Goal: Transaction & Acquisition: Purchase product/service

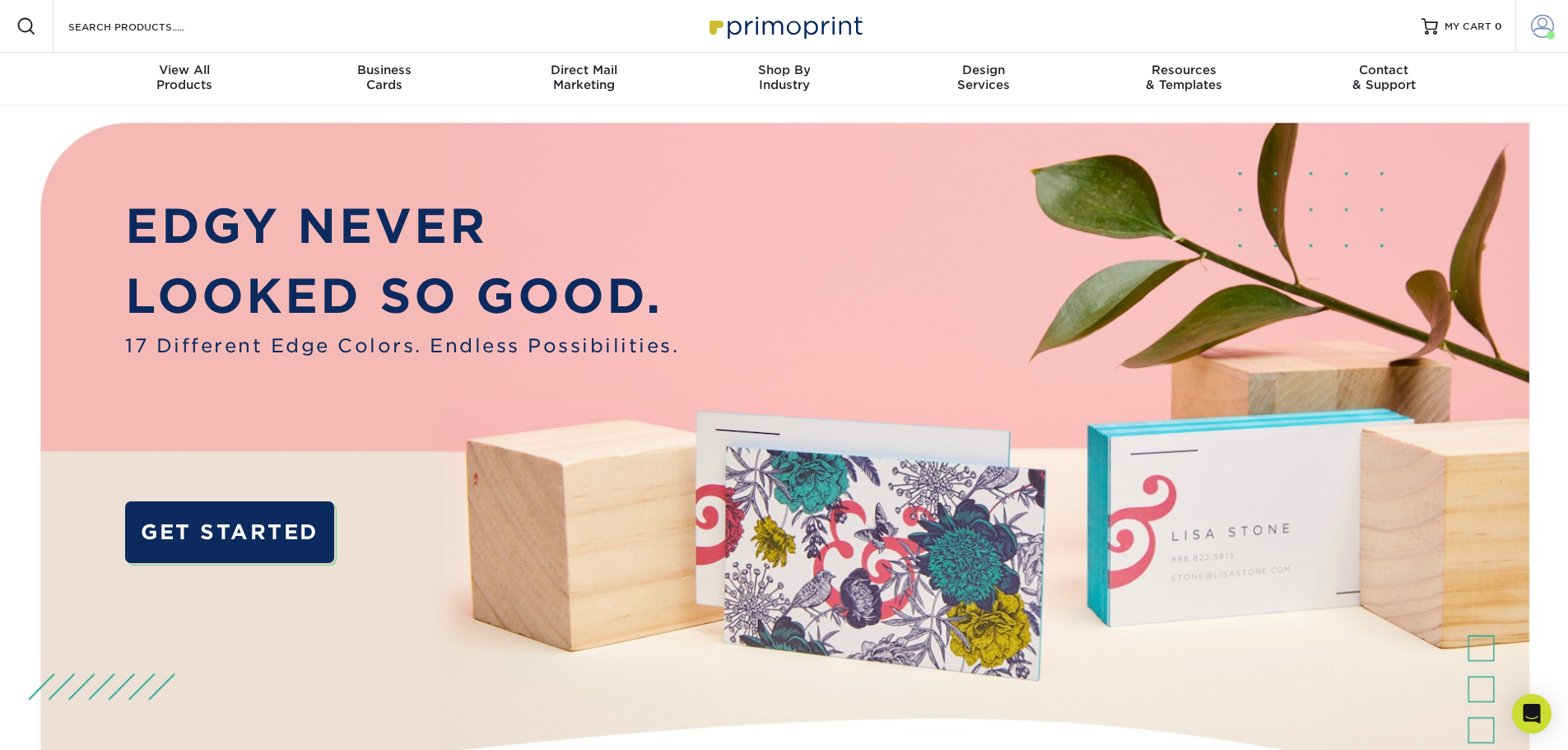
click at [1535, 25] on span at bounding box center [1542, 26] width 23 height 23
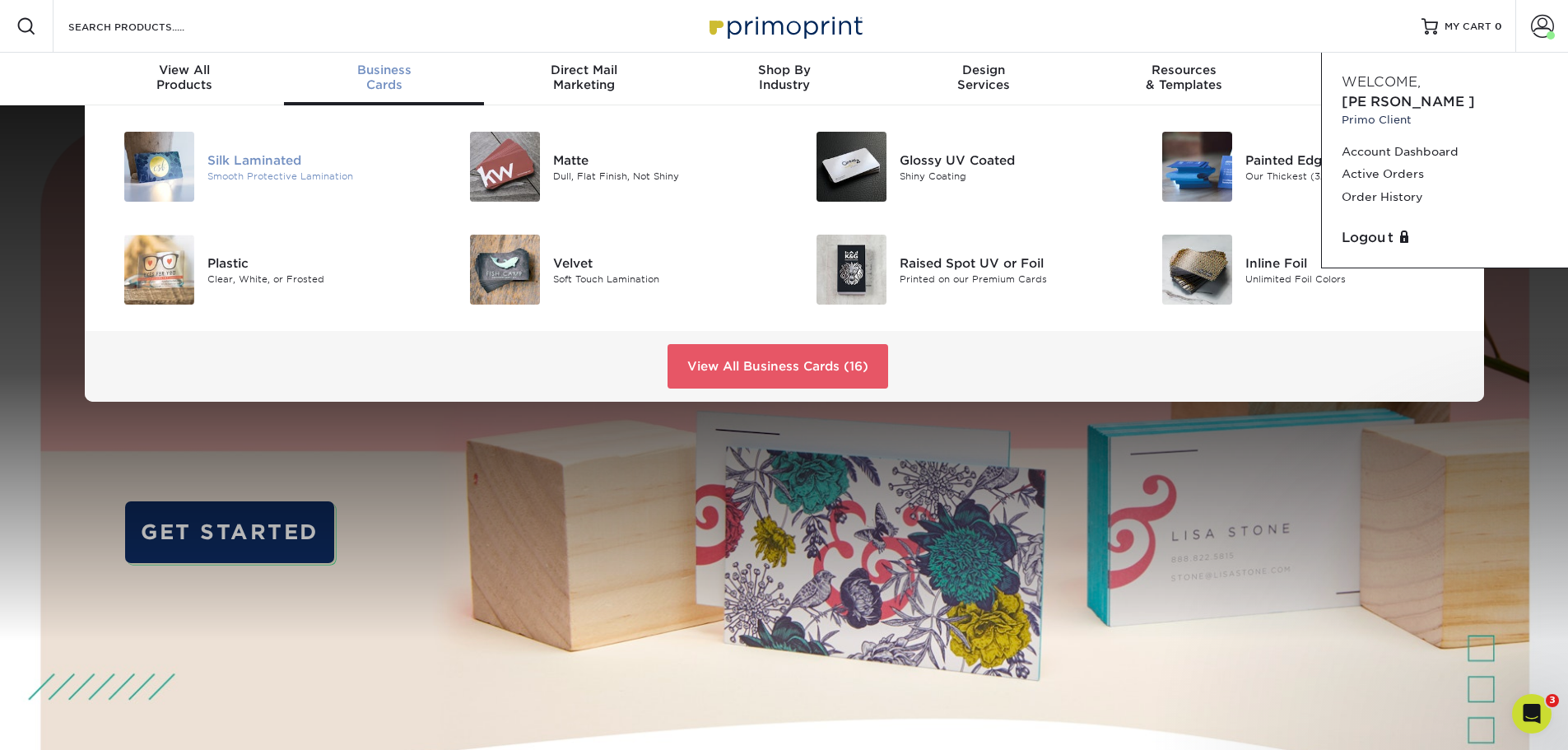
click at [180, 154] on img at bounding box center [160, 167] width 70 height 70
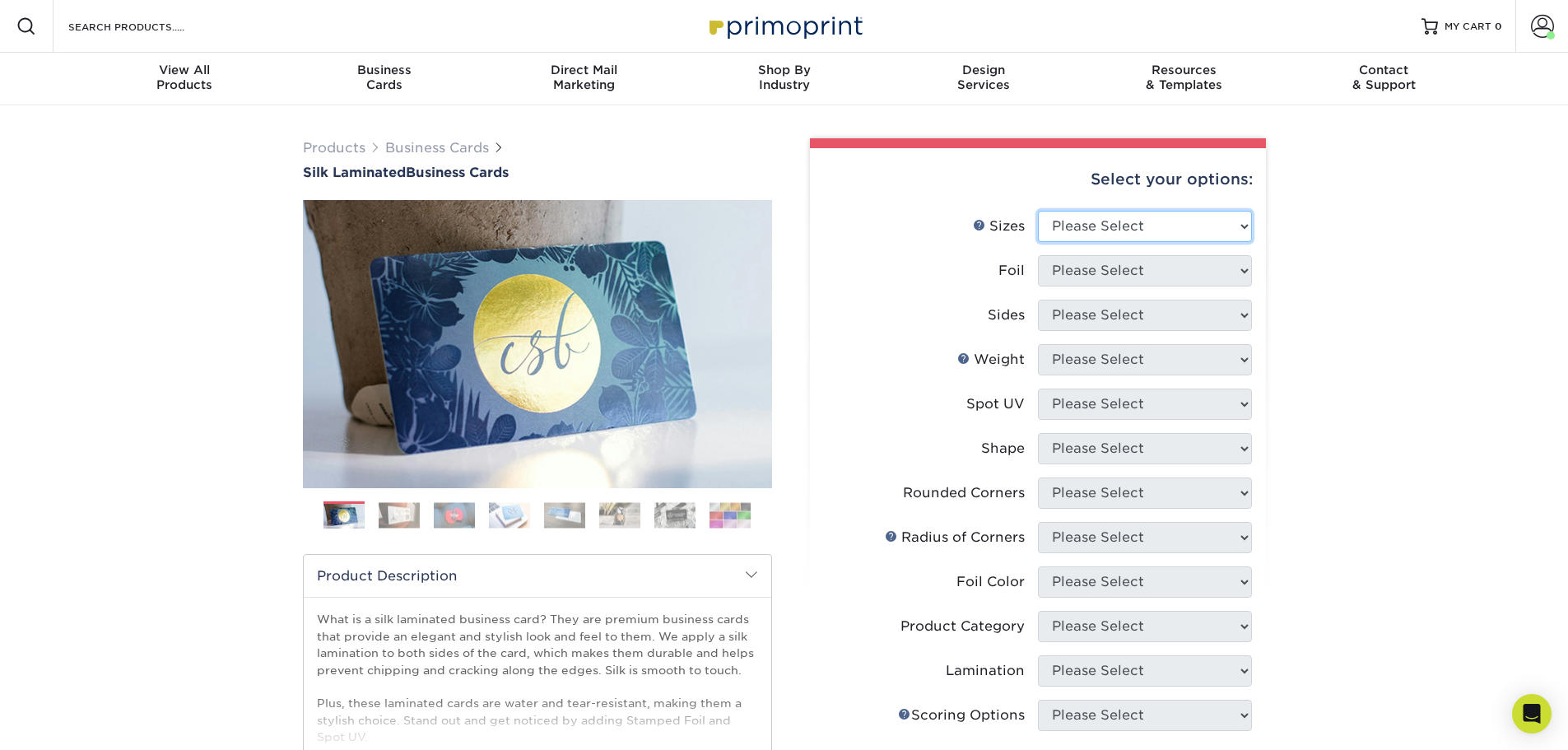
click at [1165, 227] on select "Please Select 1.5" x 3.5" - Mini 1.75" x 3.5" - Mini 2" x 2" - Square 2" x 3" -…" at bounding box center [1145, 227] width 214 height 31
select select "2.00x3.50"
click at [1038, 211] on select "Please Select 1.5" x 3.5" - Mini 1.75" x 3.5" - Mini 2" x 2" - Square 2" x 3" -…" at bounding box center [1145, 227] width 214 height 31
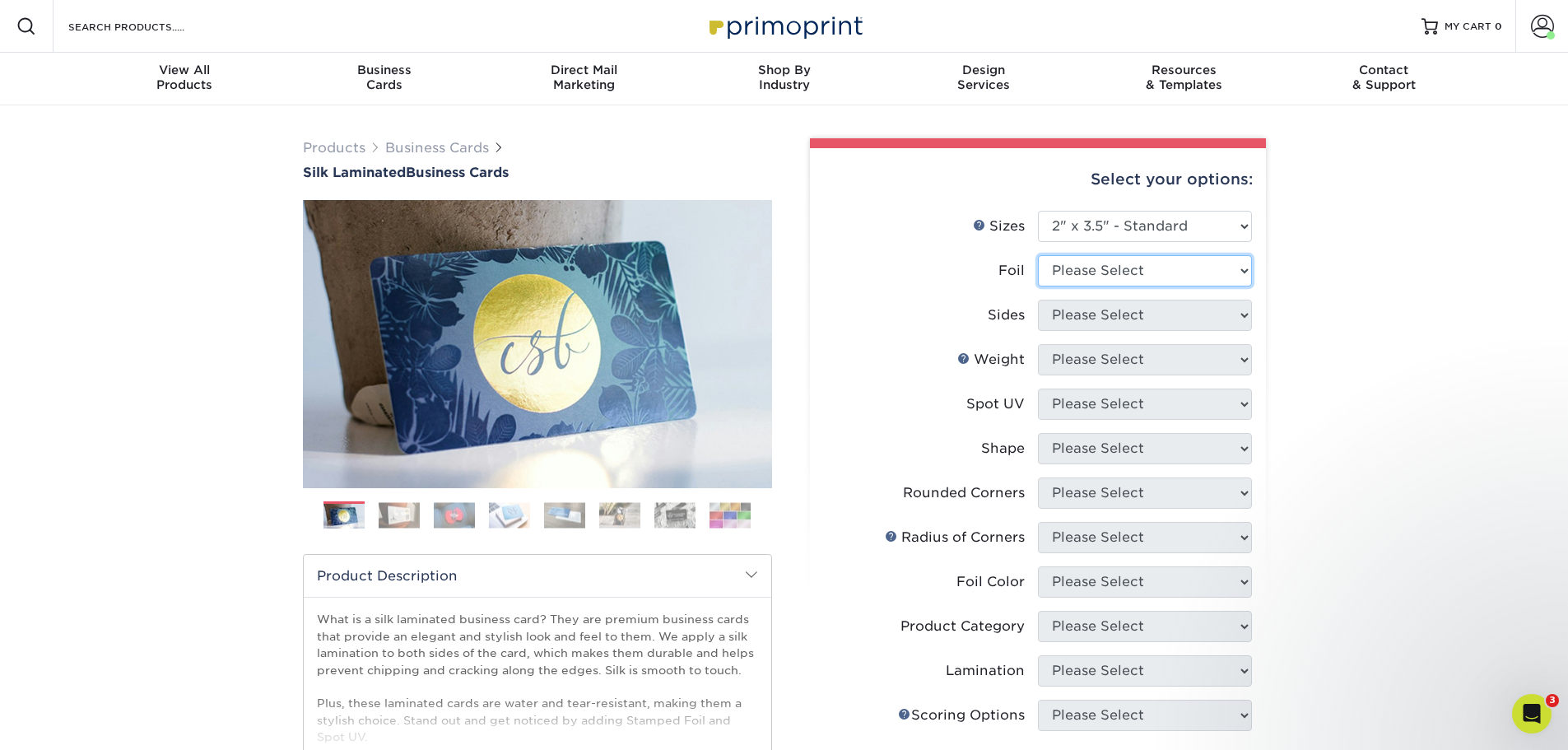
click at [1117, 273] on select "Please Select Yes No" at bounding box center [1145, 271] width 214 height 31
select select "0"
click at [1038, 256] on select "Please Select Yes No" at bounding box center [1145, 271] width 214 height 31
click at [1083, 316] on select "Please Select Print Both Sides Print Front Only" at bounding box center [1145, 316] width 214 height 31
select select "13abbda7-1d64-4f25-8bb2-c179b224825d"
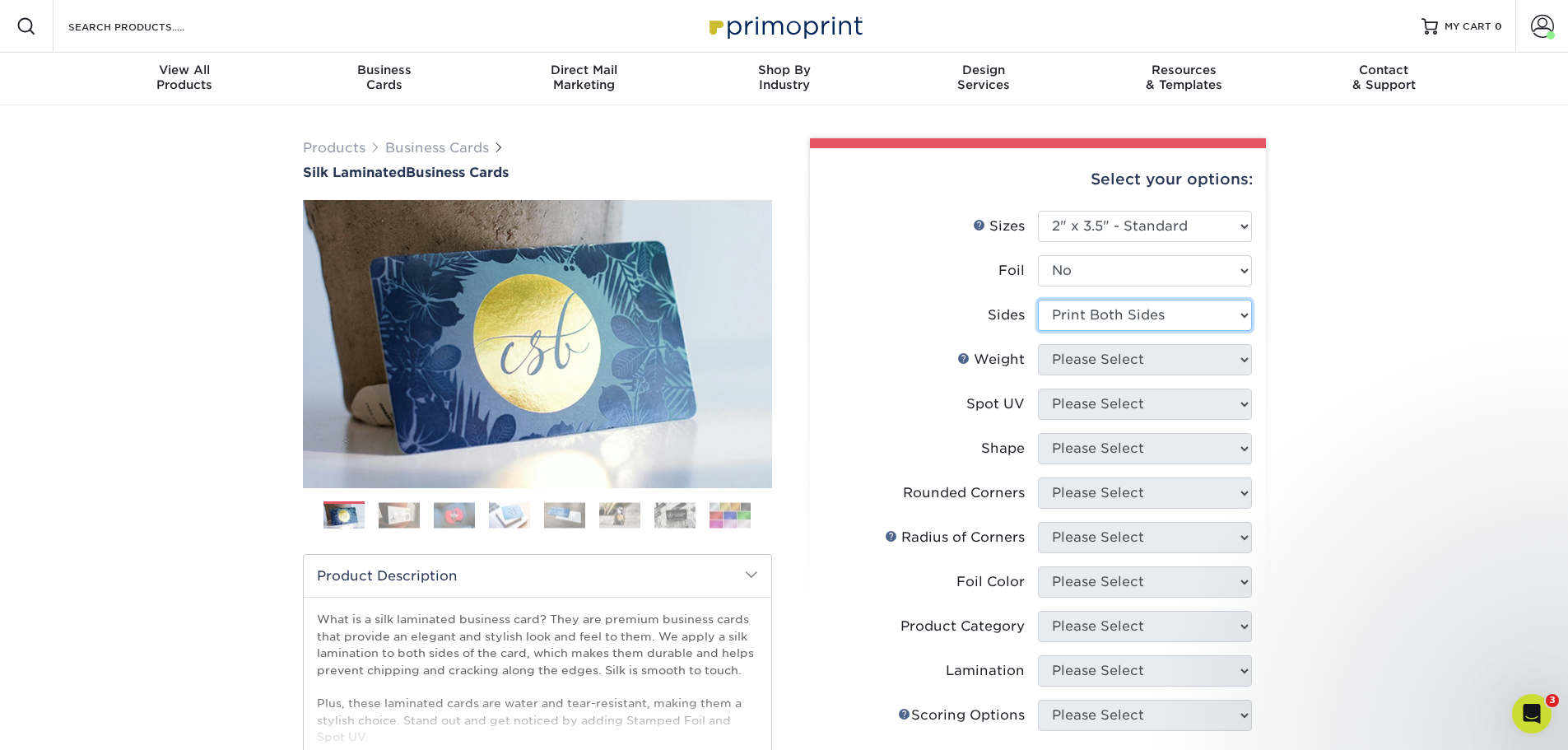
click at [1038, 300] on select "Please Select Print Both Sides Print Front Only" at bounding box center [1145, 316] width 214 height 31
click at [1075, 359] on select "Please Select 16PT" at bounding box center [1145, 360] width 214 height 31
select select "16PT"
click at [1038, 344] on select "Please Select 16PT" at bounding box center [1145, 360] width 214 height 31
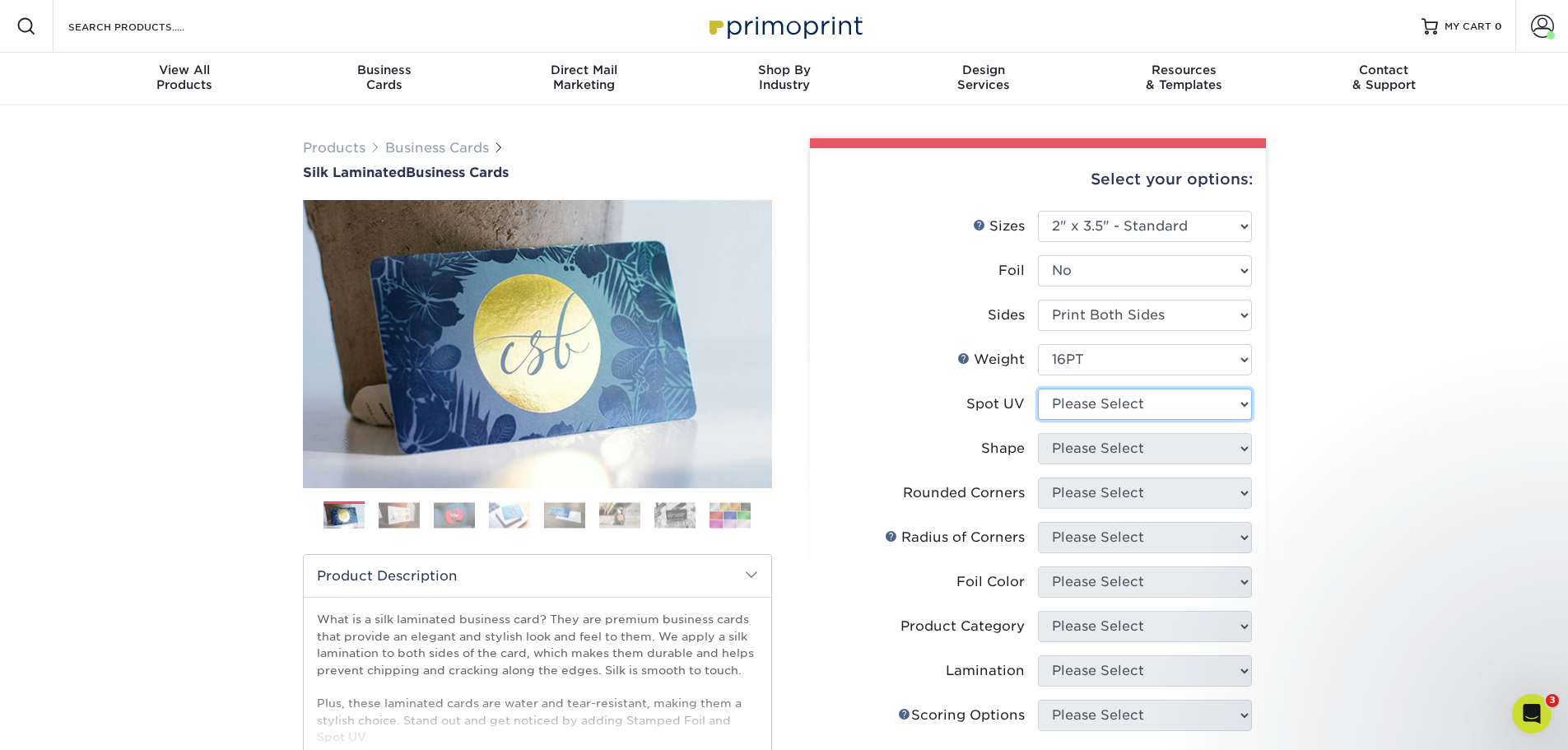
click at [1058, 406] on select "Please Select No Spot UV Front and Back (Both Sides) Front Only Back Only" at bounding box center [1145, 405] width 214 height 31
select select "0"
click at [1038, 389] on select "Please Select No Spot UV Front and Back (Both Sides) Front Only Back Only" at bounding box center [1145, 405] width 214 height 31
click at [1074, 453] on select "Please Select Standard" at bounding box center [1145, 449] width 214 height 31
select select "standard"
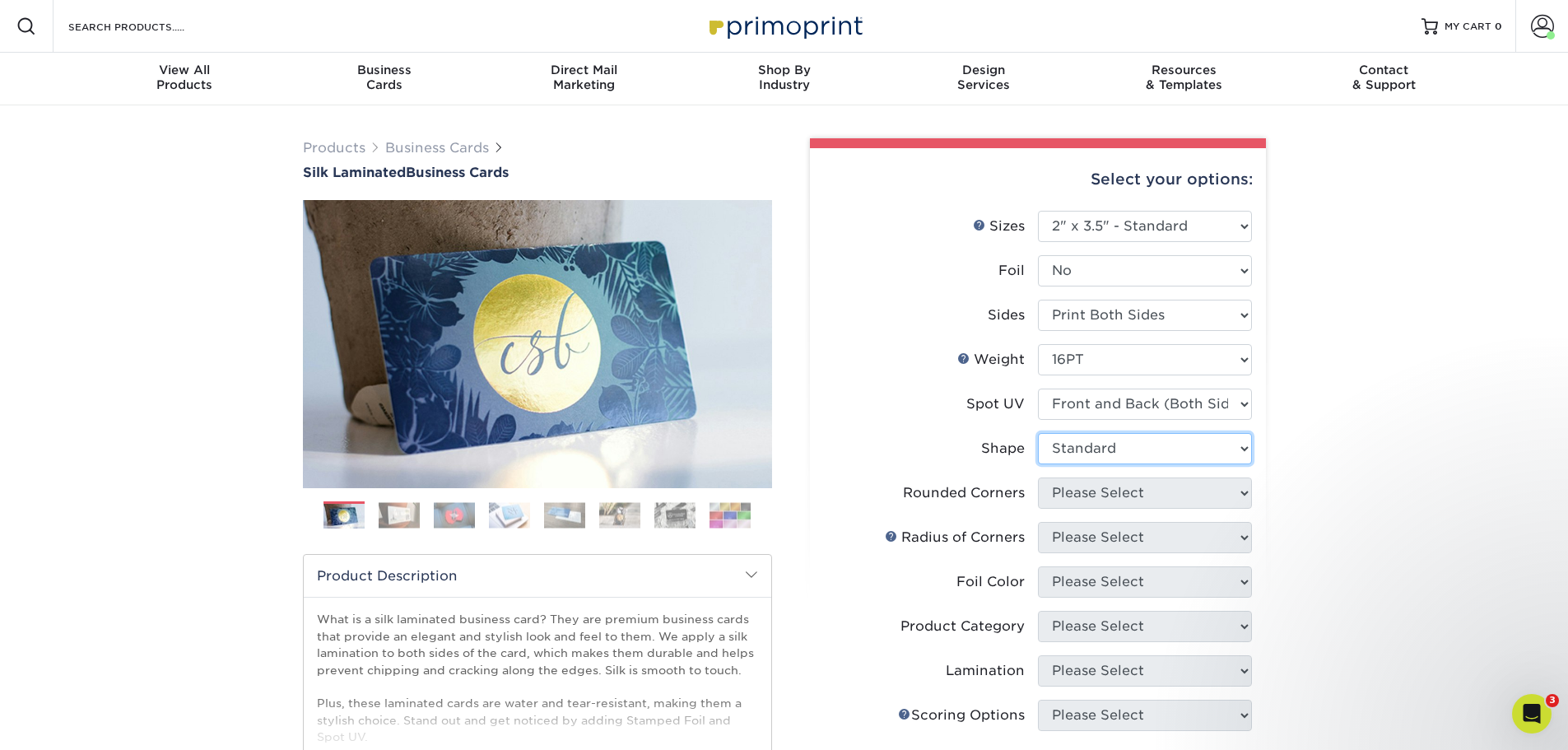
click at [1038, 433] on select "Please Select Standard" at bounding box center [1145, 449] width 214 height 31
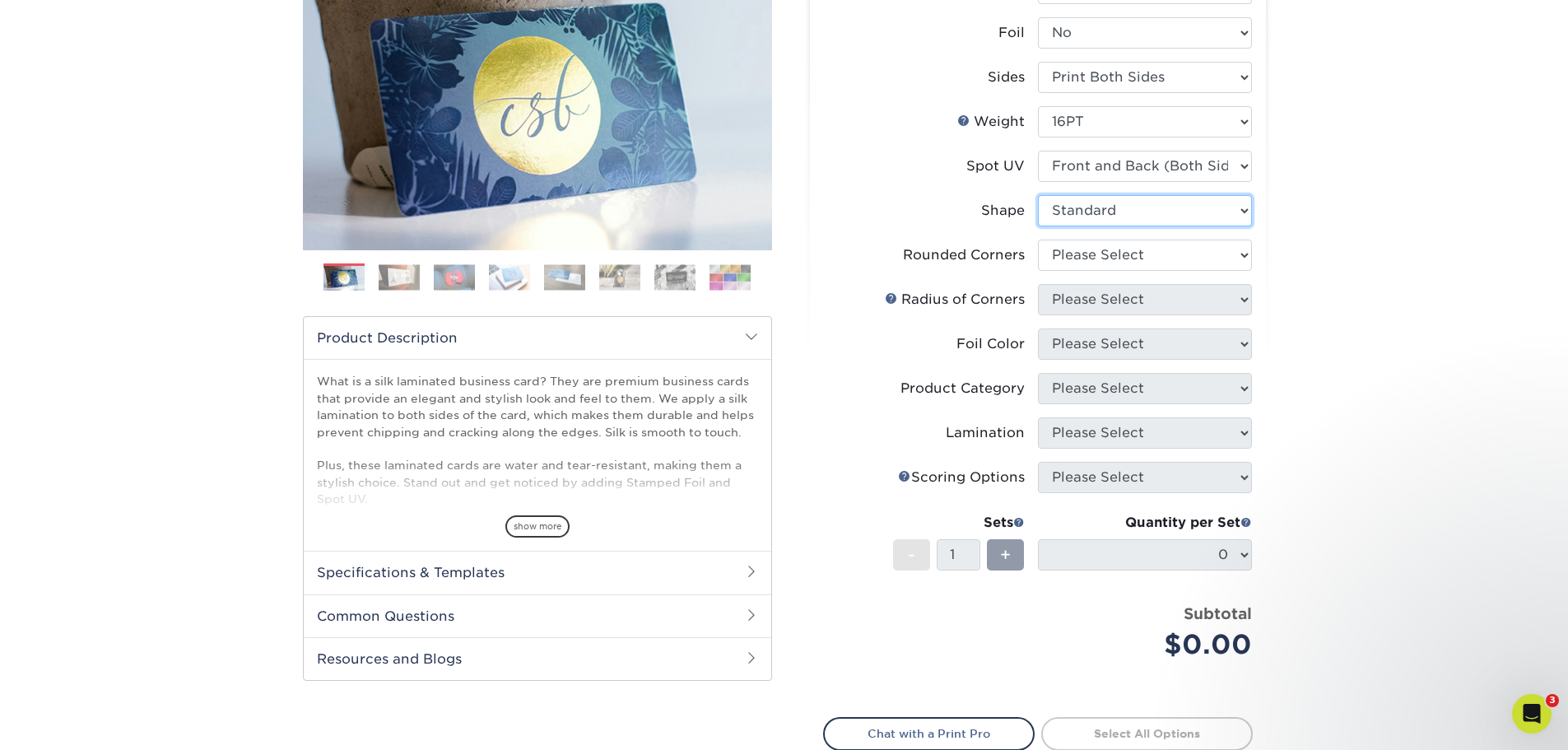
scroll to position [247, 0]
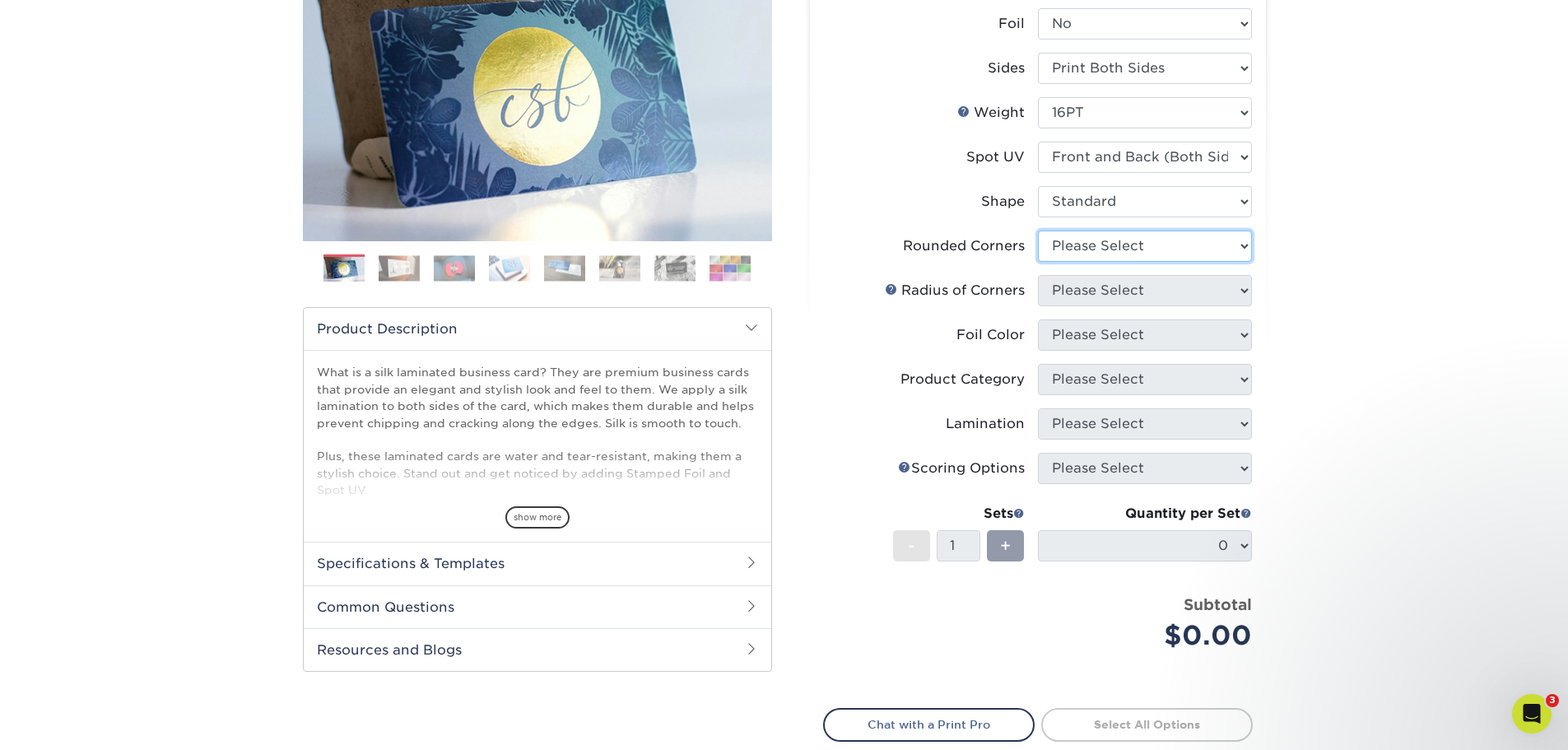
click at [1127, 253] on select "Please Select Yes - Round 2 Corners Yes - Round 4 Corners No" at bounding box center [1145, 246] width 214 height 31
select select "0"
click at [1038, 230] on select "Please Select Yes - Round 2 Corners Yes - Round 4 Corners No" at bounding box center [1145, 246] width 214 height 31
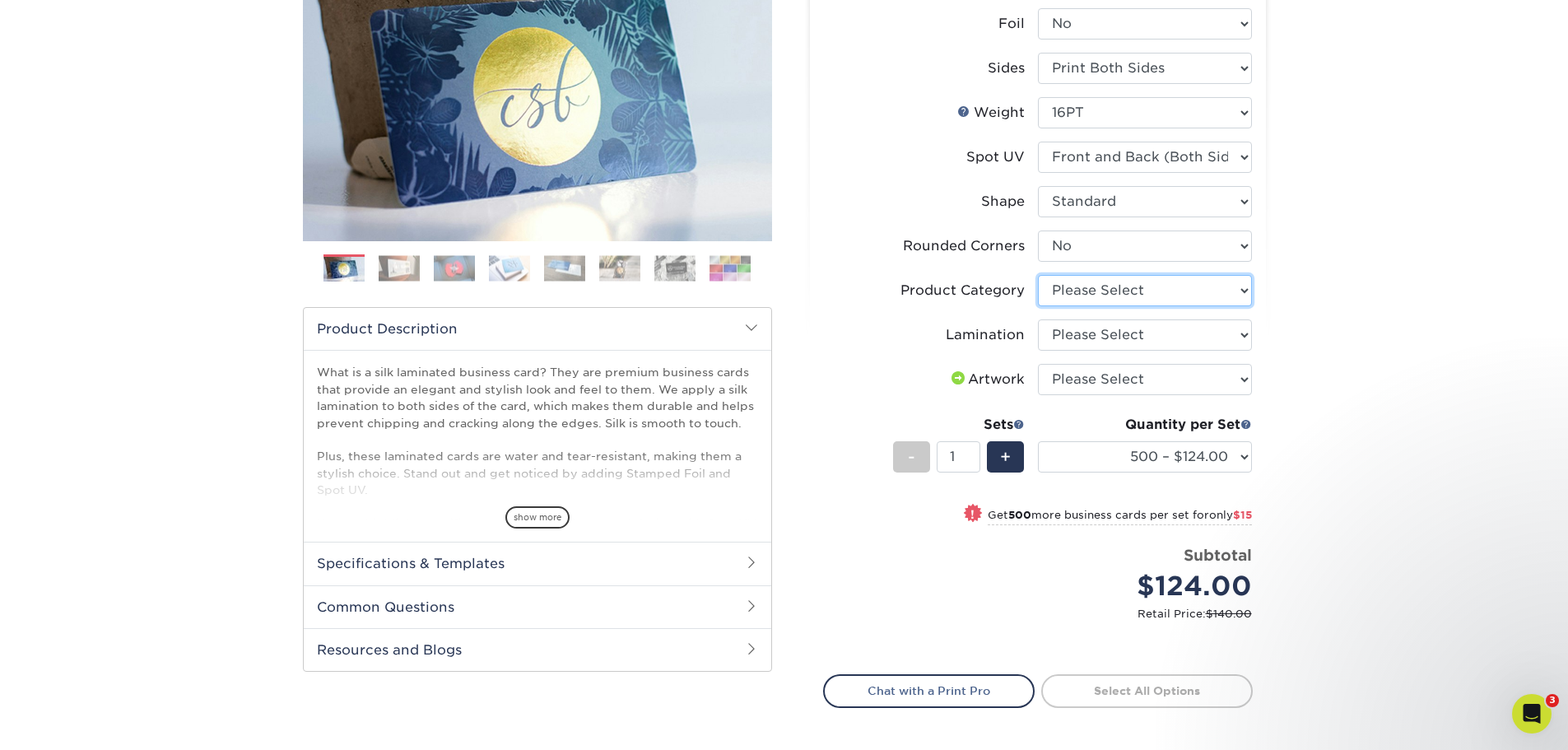
click at [1149, 297] on select "Please Select Business Cards" at bounding box center [1145, 290] width 214 height 31
click at [1149, 288] on select "Please Select Business Cards" at bounding box center [1145, 290] width 214 height 31
drag, startPoint x: 1149, startPoint y: 288, endPoint x: 1149, endPoint y: 300, distance: 12.0
click at [1149, 288] on select "Please Select Business Cards" at bounding box center [1145, 290] width 214 height 31
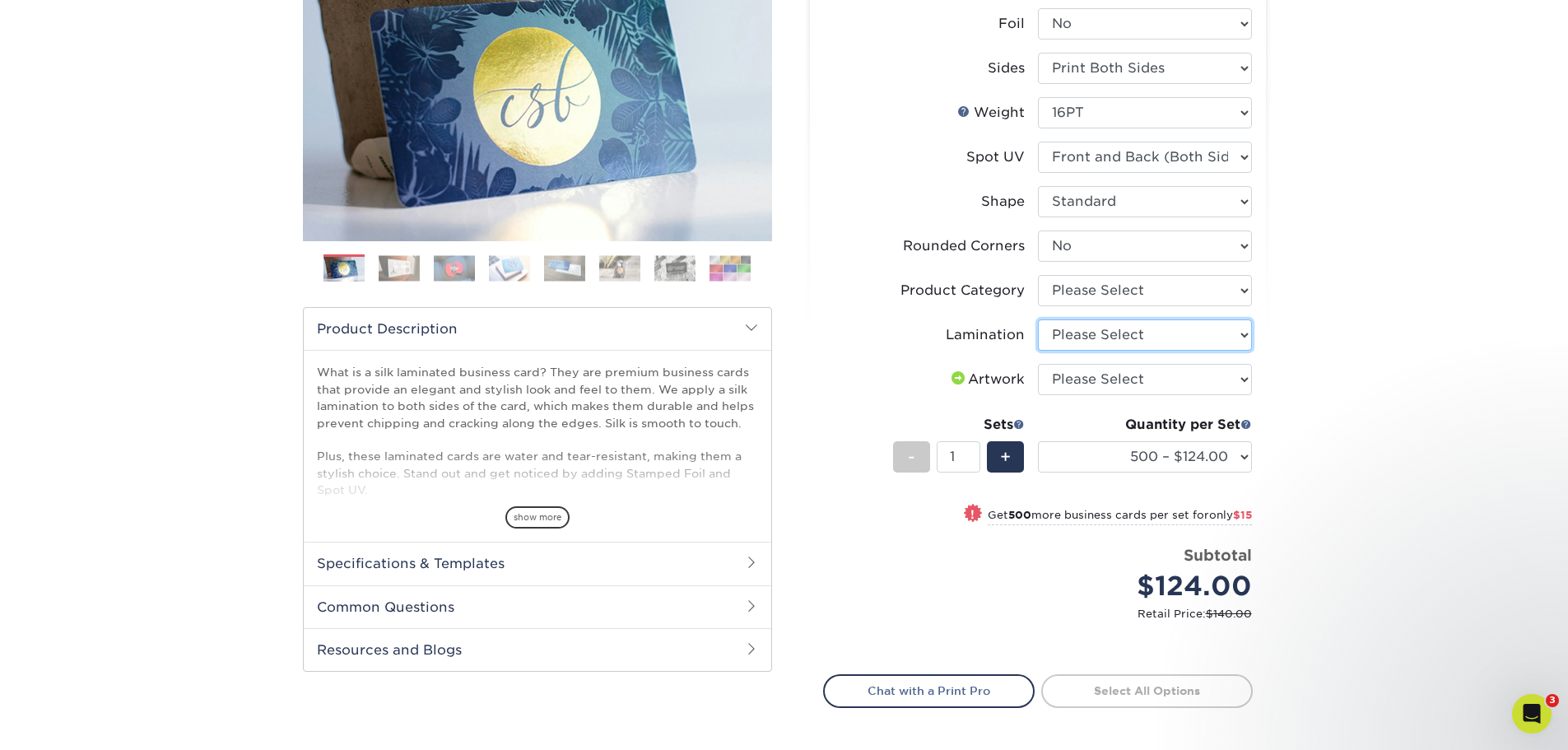
click at [1149, 340] on select "Please Select Silk" at bounding box center [1145, 335] width 214 height 31
select select "ccacb42f-45f7-42d3-bbd3-7c8421cf37f0"
click at [1038, 319] on select "Please Select Silk" at bounding box center [1145, 335] width 214 height 31
click at [1143, 385] on select "Please Select I will upload files I need a design - $100" at bounding box center [1145, 379] width 214 height 31
select select "upload"
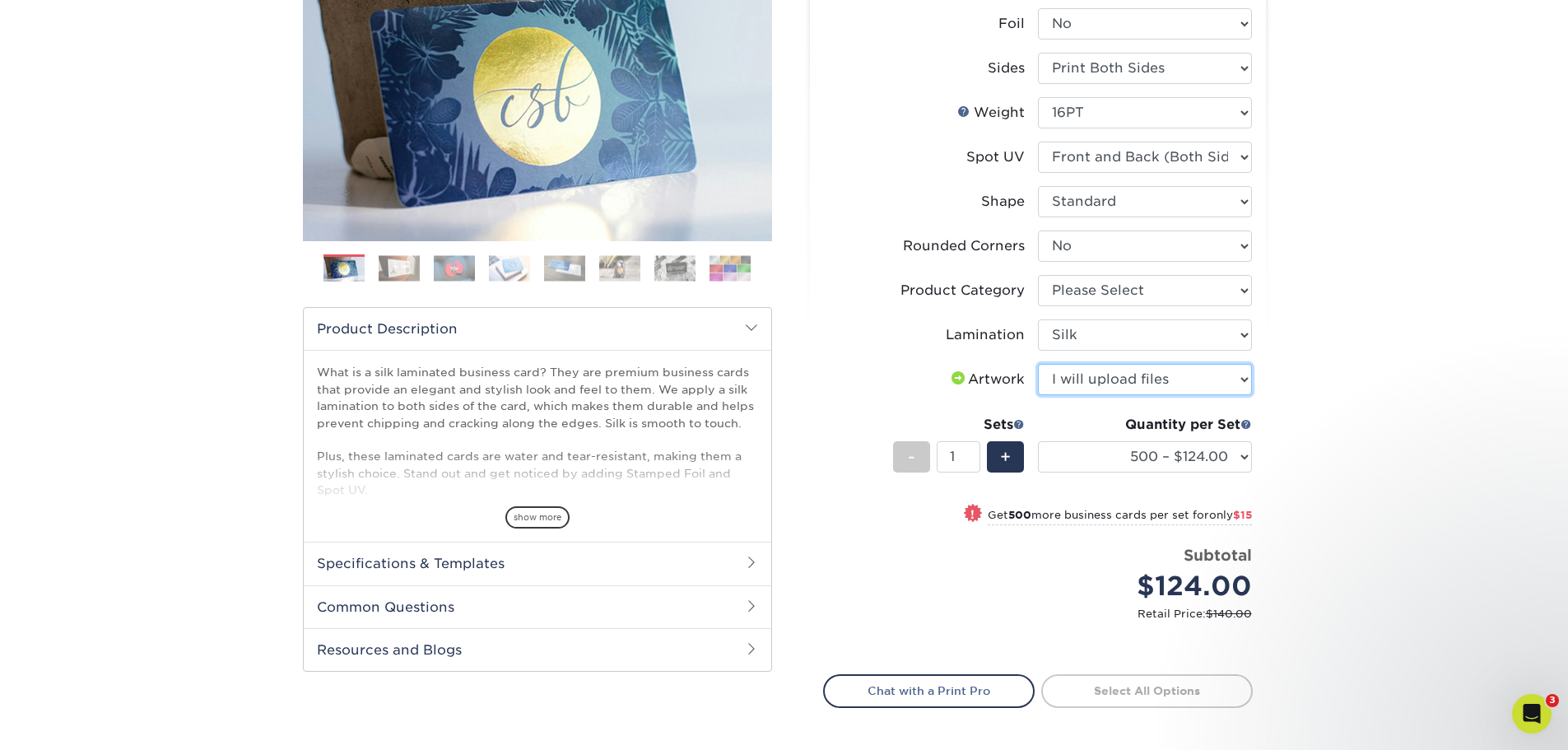
click at [1038, 364] on select "Please Select I will upload files I need a design - $100" at bounding box center [1145, 379] width 214 height 31
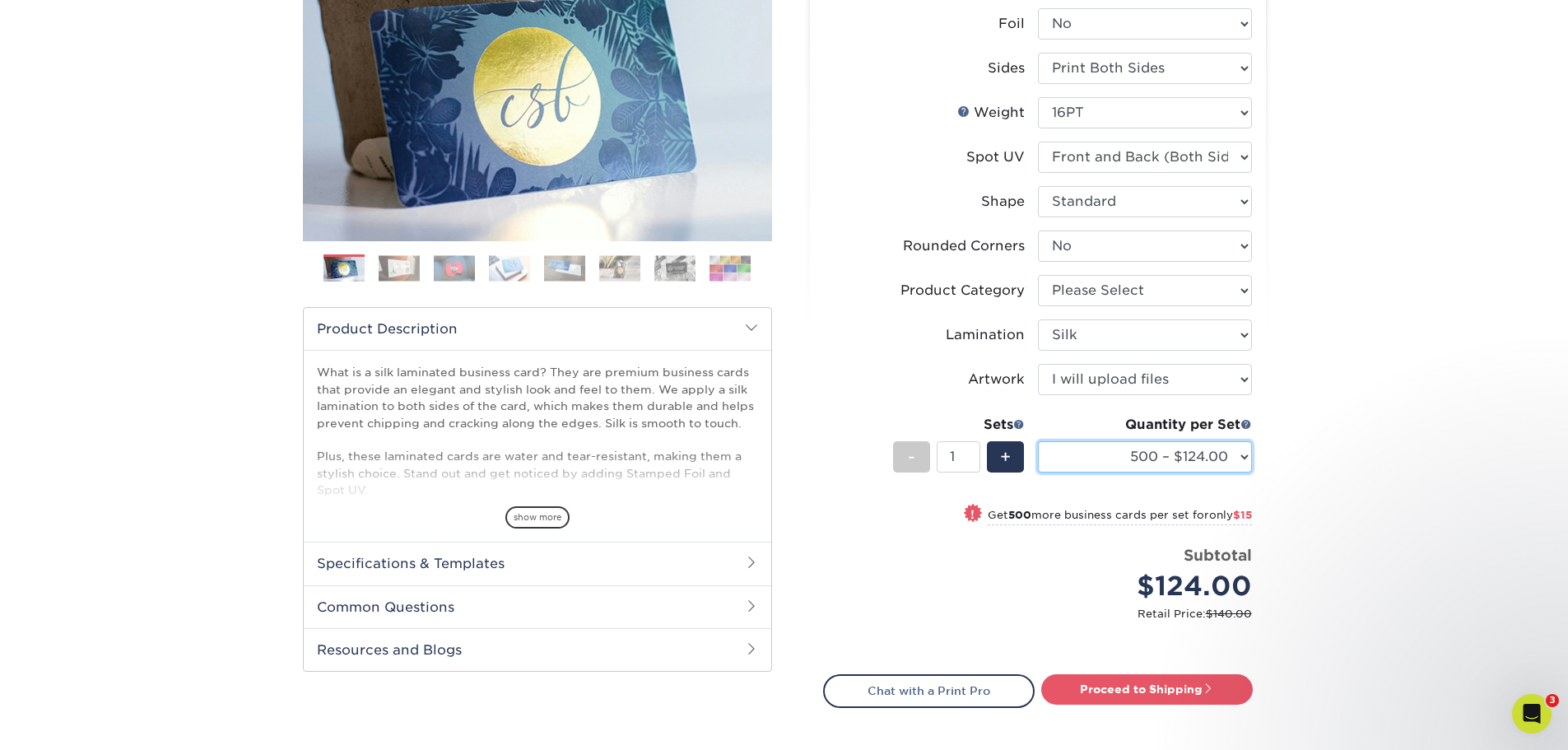
click at [1211, 447] on select "500 – $124.00 1000 – $139.00 2500 – $341.00 5000 – $571.00 10000 – $1028.00" at bounding box center [1145, 457] width 214 height 31
click at [1038, 441] on select "500 – $124.00 1000 – $139.00 2500 – $341.00 5000 – $571.00 10000 – $1028.00" at bounding box center [1145, 457] width 214 height 31
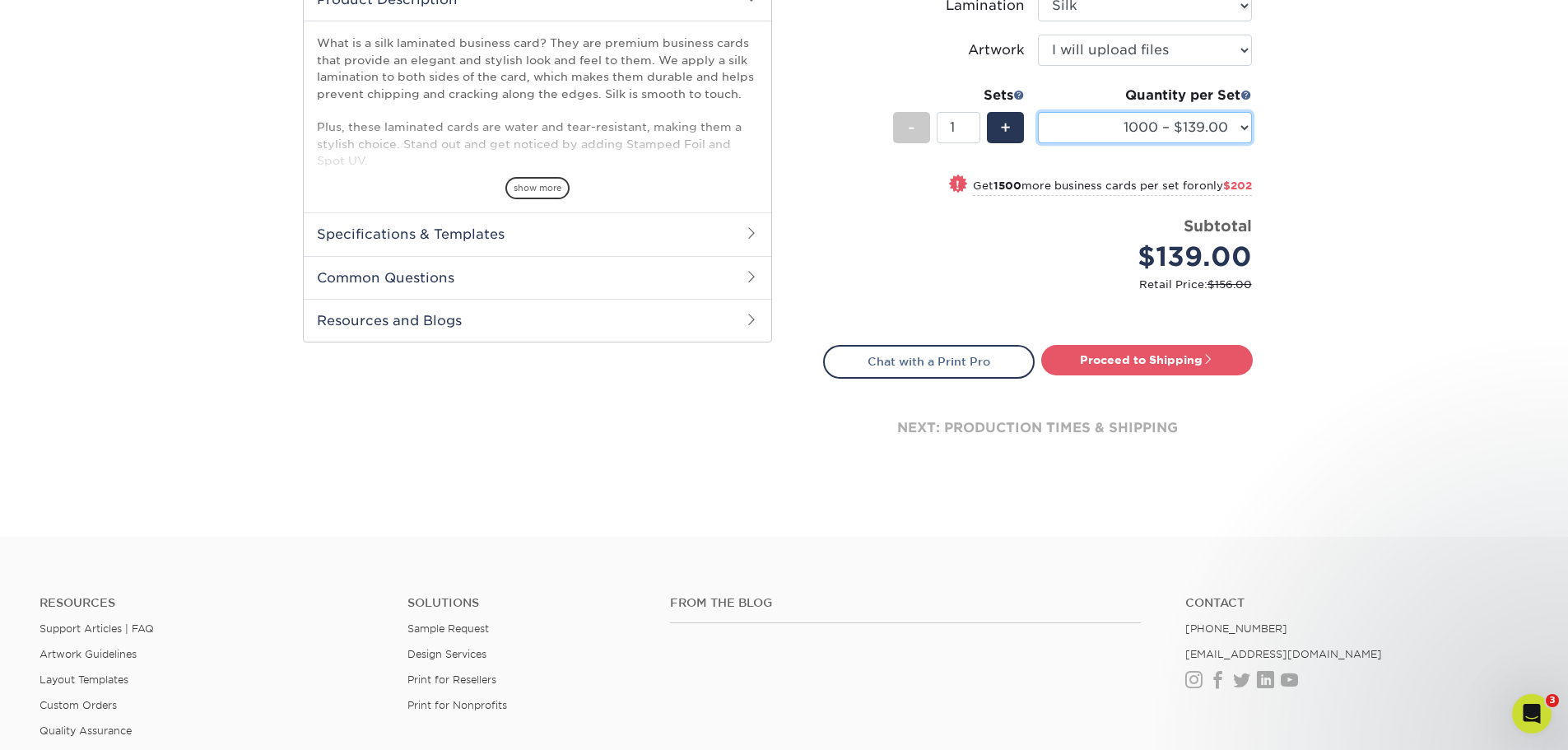
scroll to position [494, 0]
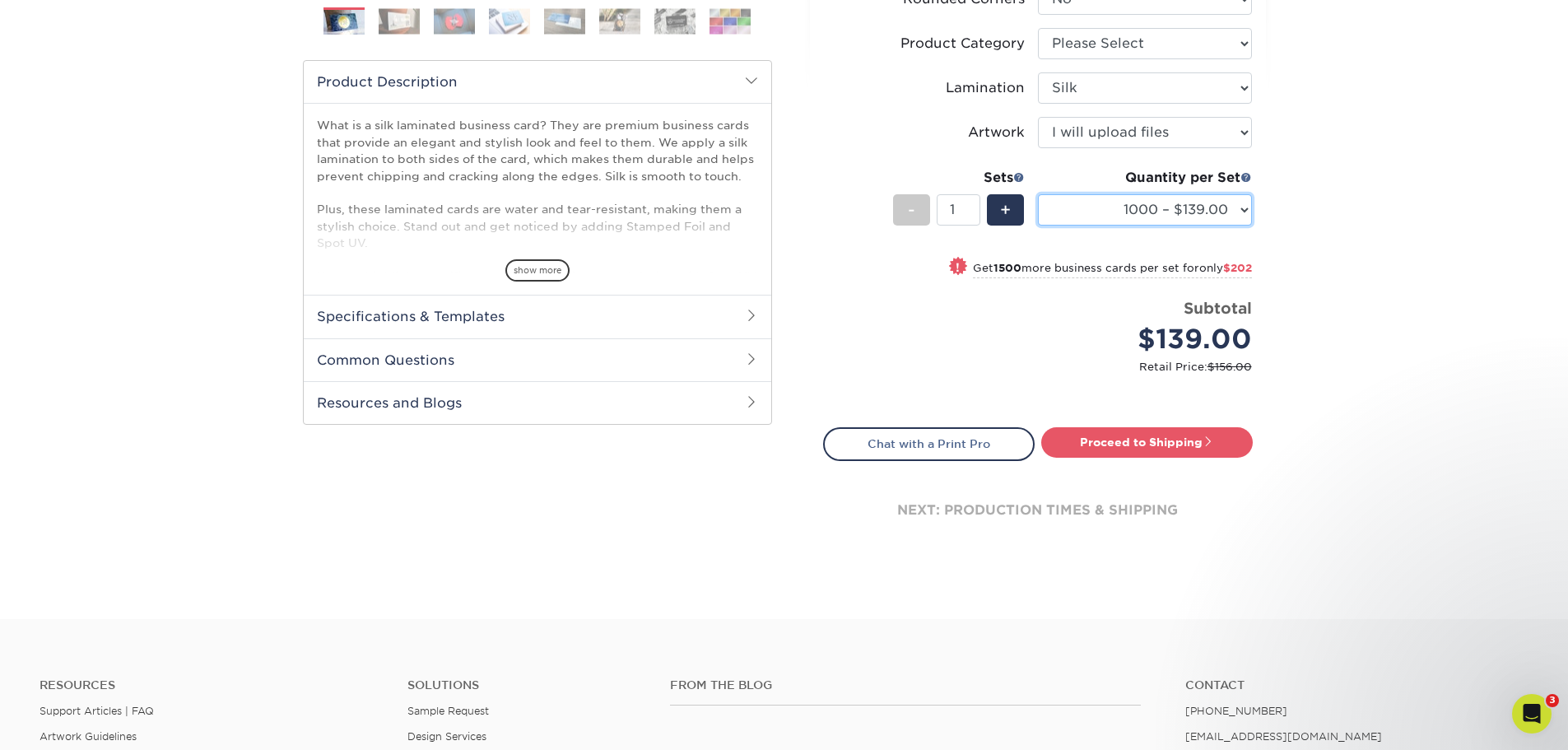
click at [1233, 215] on select "500 – $124.00 1000 – $139.00 2500 – $341.00 5000 – $571.00 10000 – $1028.00" at bounding box center [1145, 210] width 214 height 31
select select "500 – $124.00"
click at [1038, 194] on select "500 – $124.00 1000 – $139.00 2500 – $341.00 5000 – $571.00 10000 – $1028.00" at bounding box center [1145, 210] width 214 height 31
click at [1195, 447] on link "Proceed to Shipping" at bounding box center [1147, 442] width 212 height 30
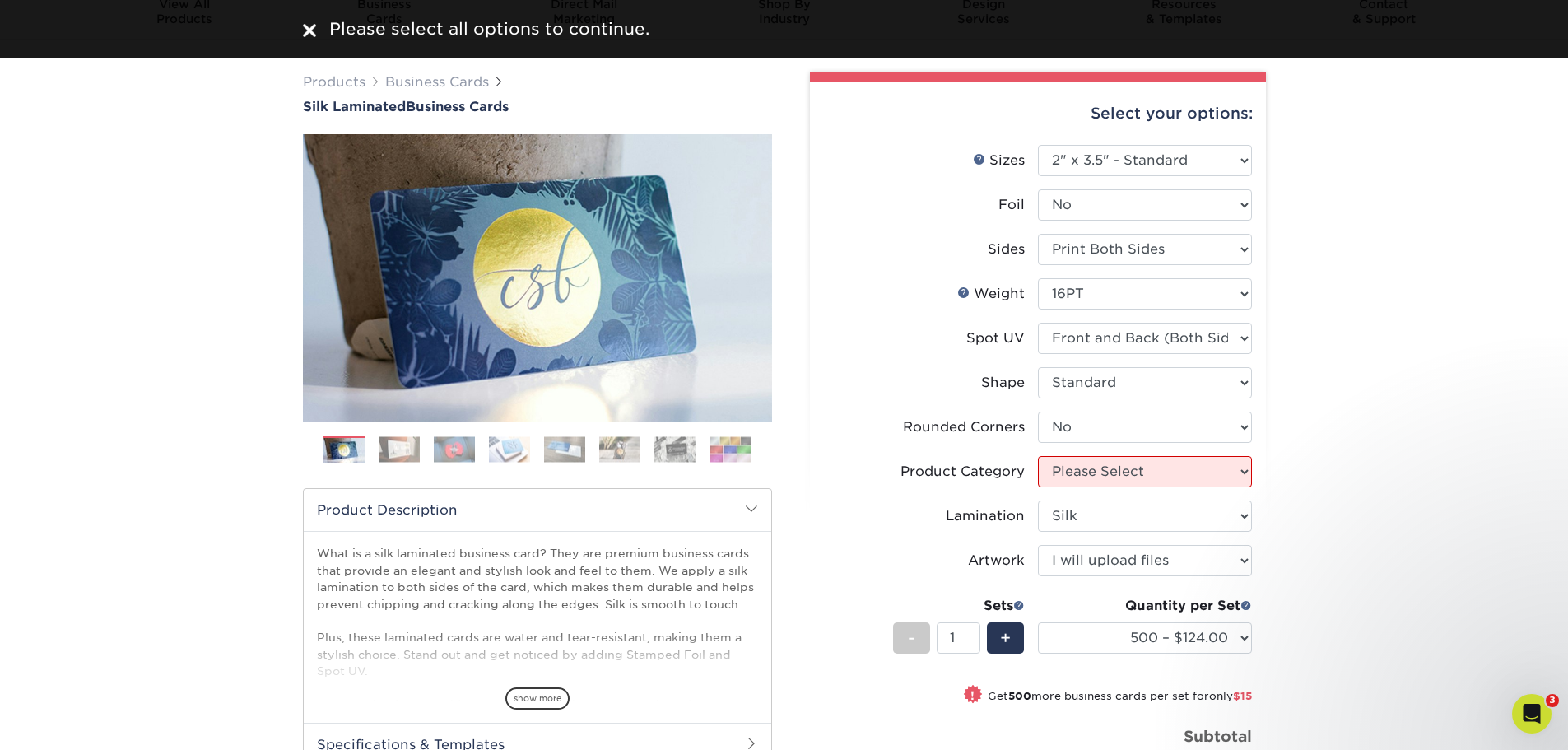
scroll to position [0, 0]
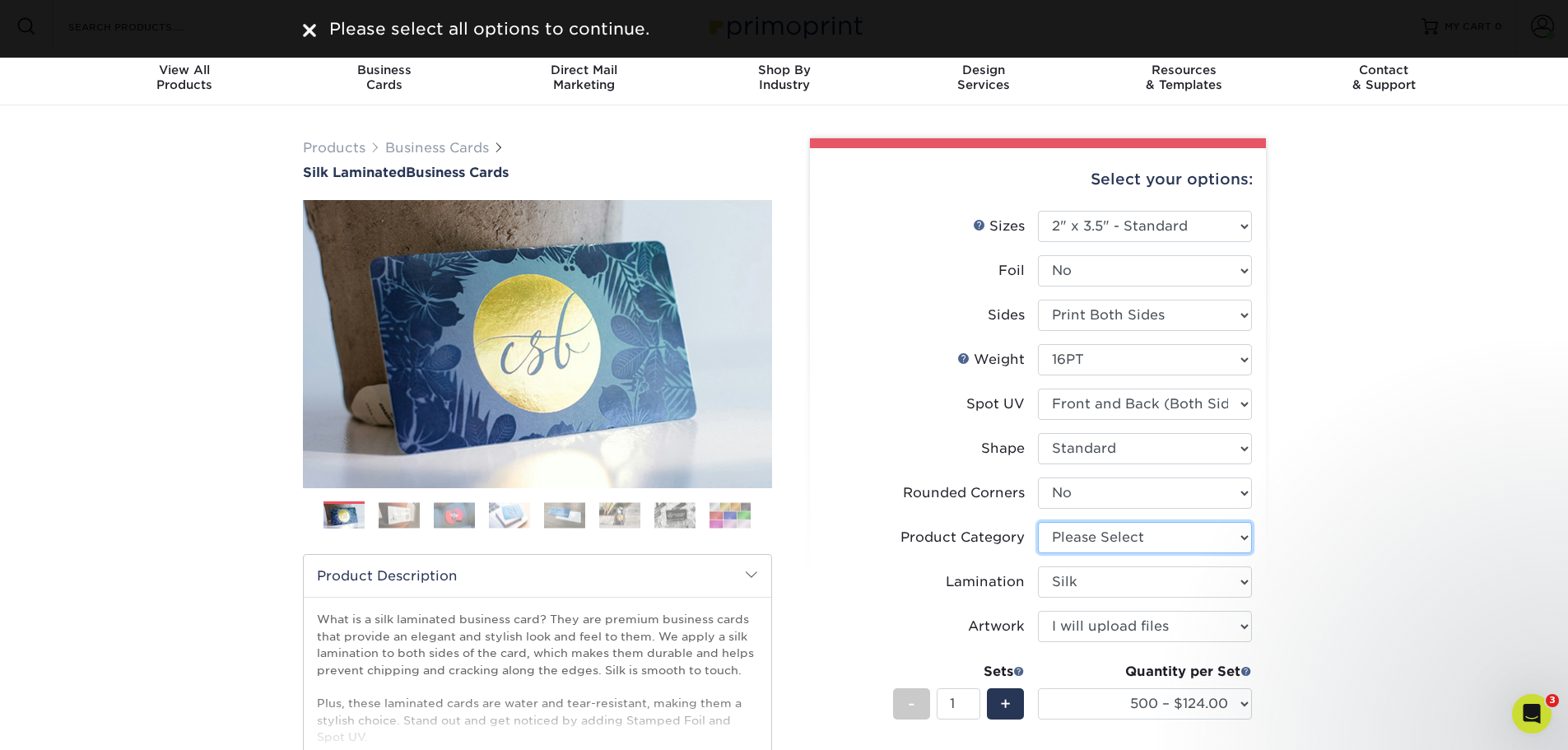
click at [1129, 539] on select "Please Select Business Cards" at bounding box center [1145, 538] width 214 height 31
select select "3b5148f1-0588-4f88-a218-97bcfdce65c1"
click at [1038, 522] on select "Please Select Business Cards" at bounding box center [1145, 538] width 214 height 31
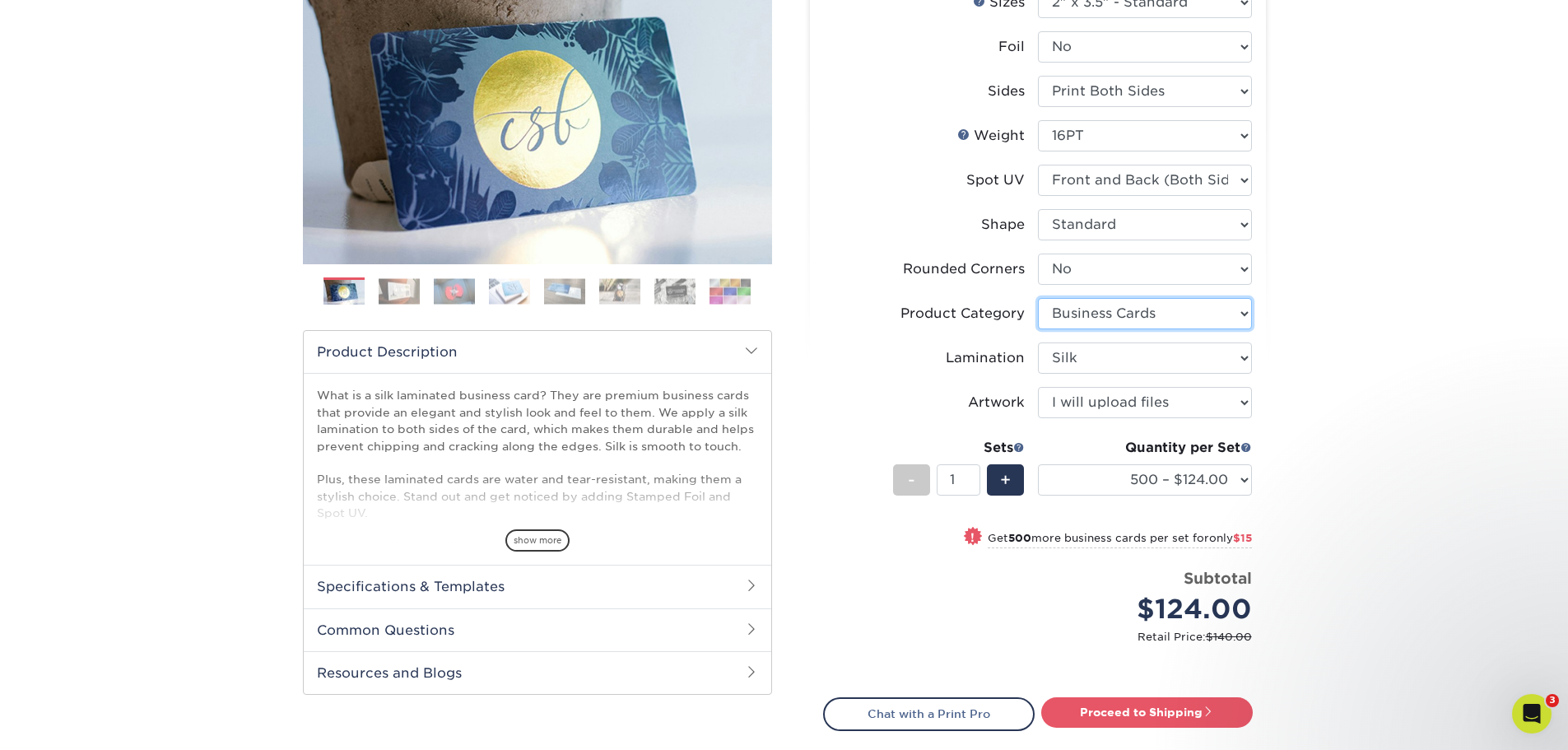
scroll to position [247, 0]
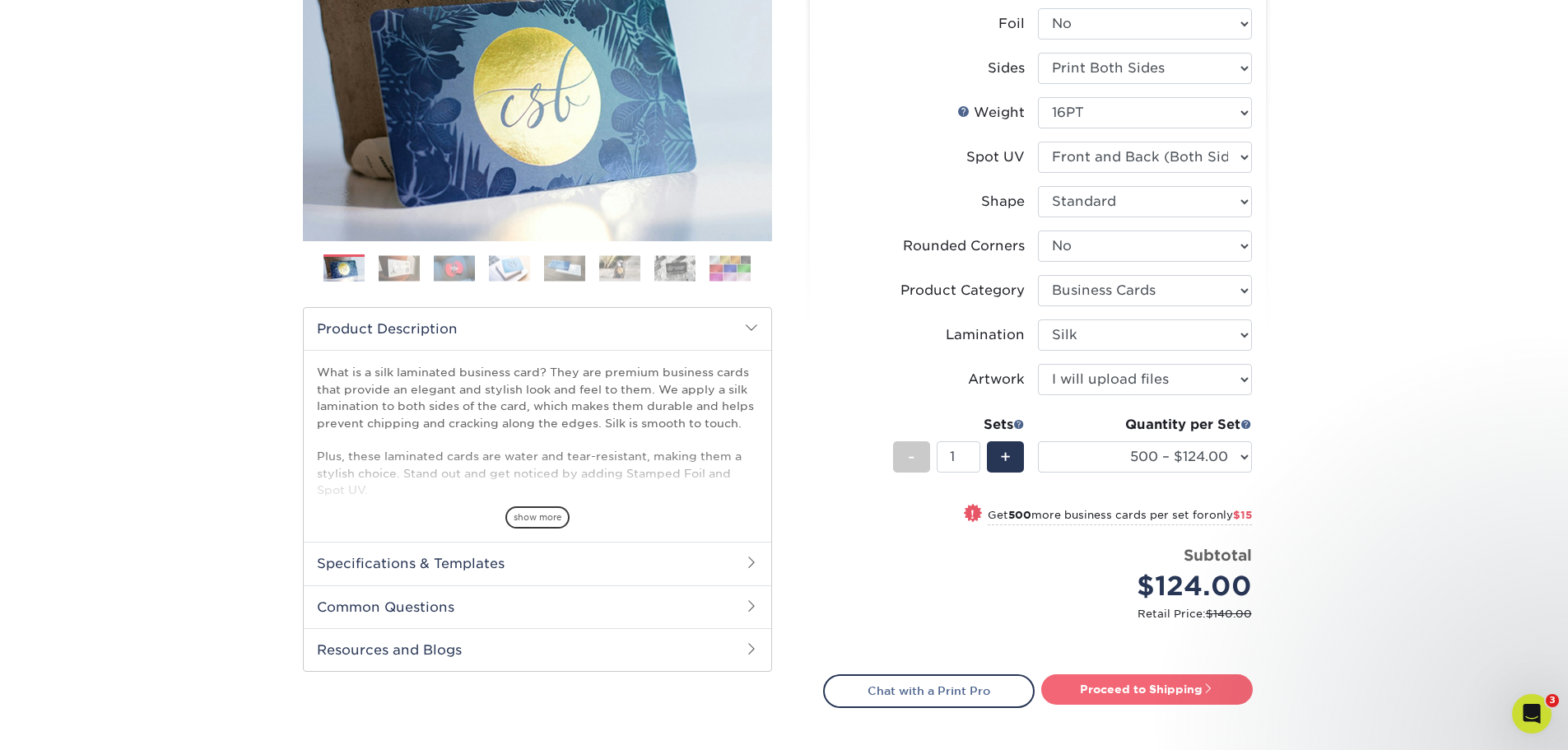
click at [1133, 684] on link "Proceed to Shipping" at bounding box center [1147, 689] width 212 height 30
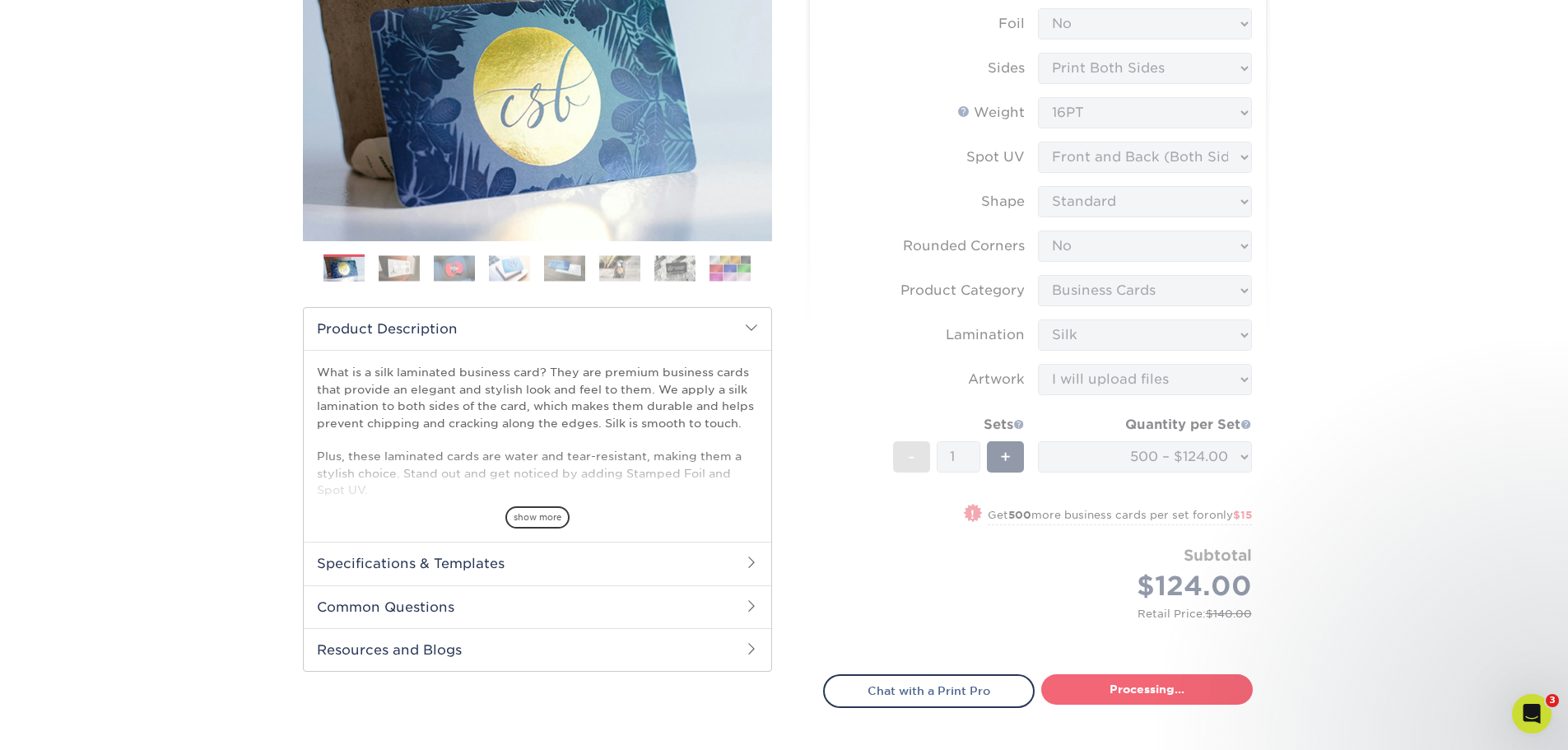
select select "a02e7c76-bdf4-4cc9-8b1d-1aa03151ab1e"
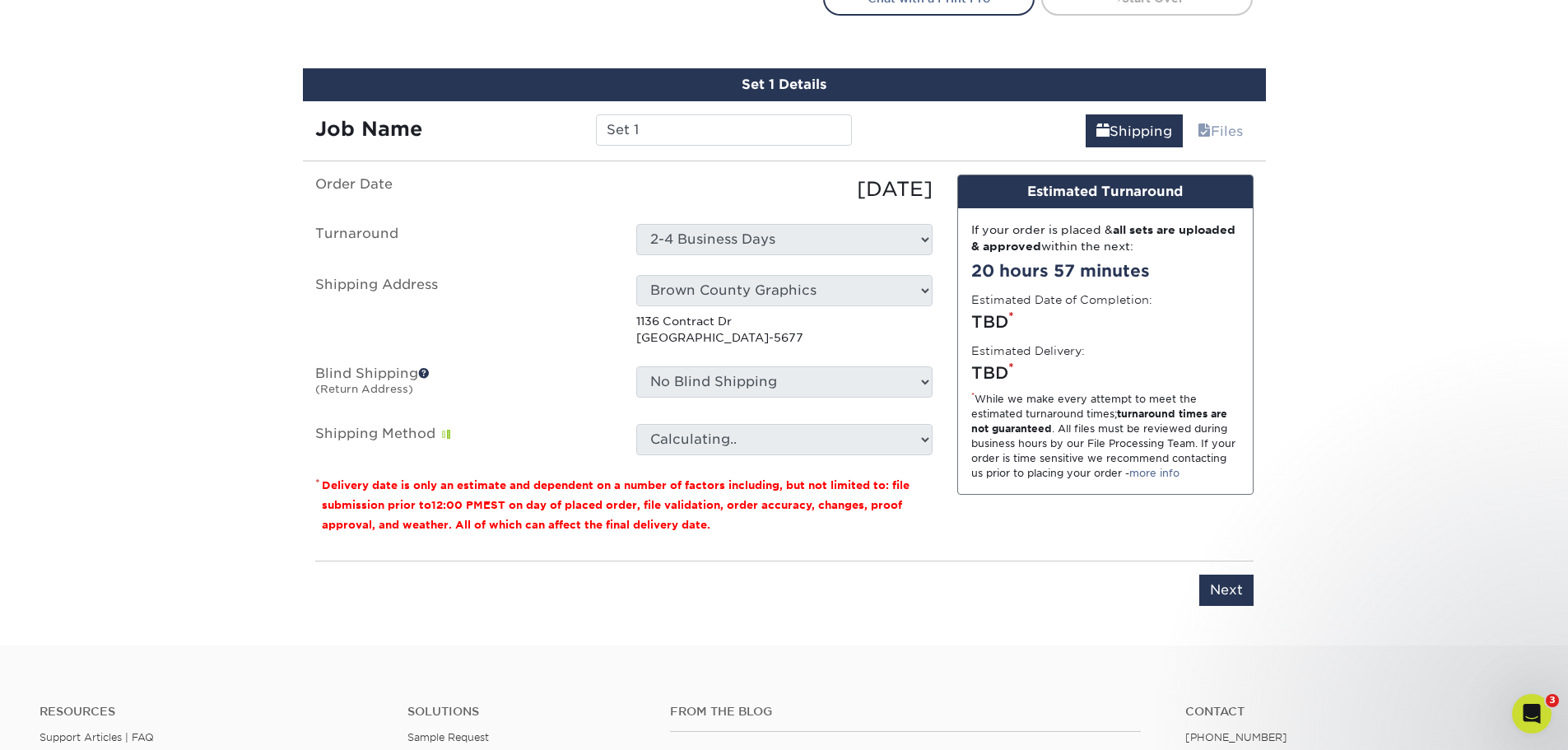
scroll to position [905, 0]
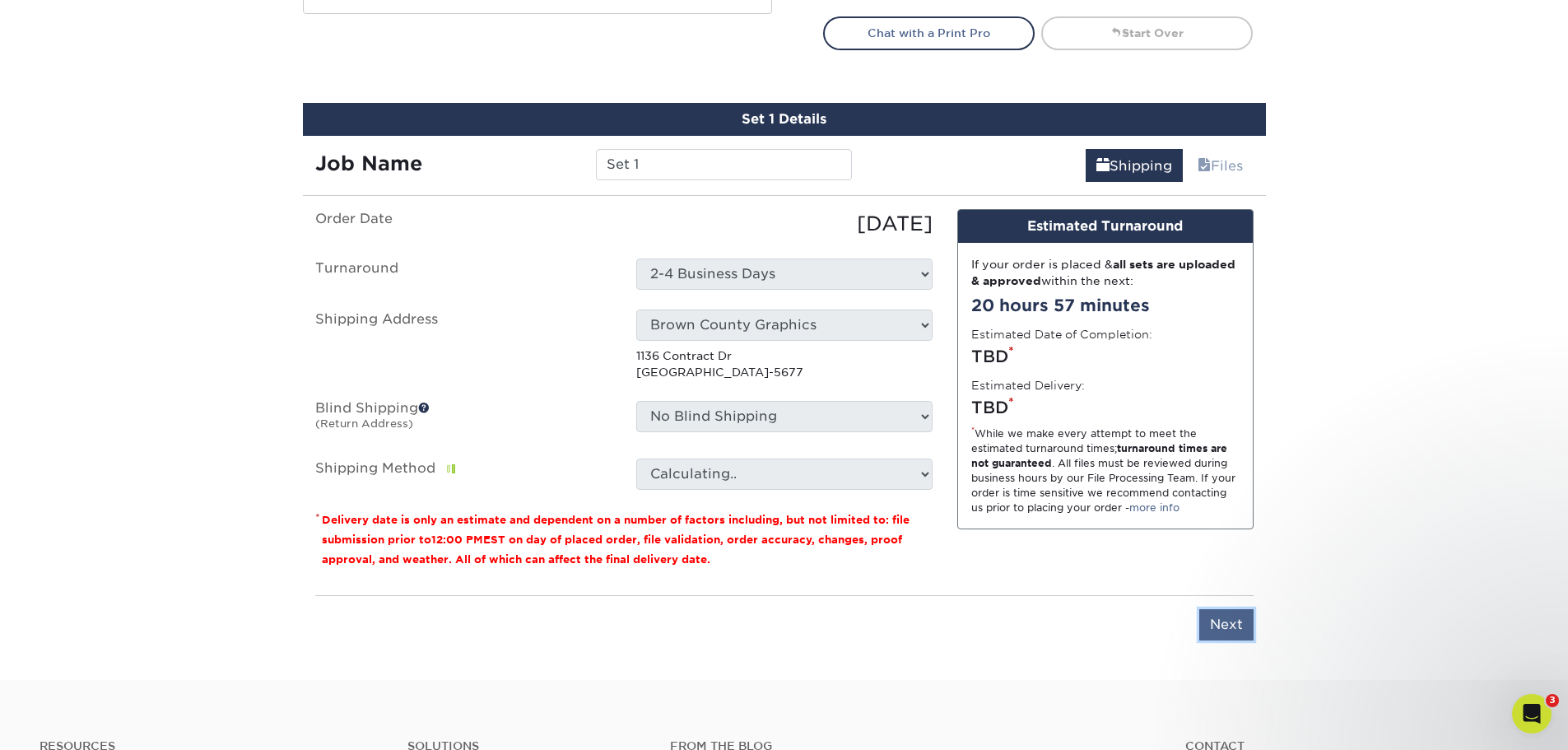
click at [1206, 628] on input "Next" at bounding box center [1226, 625] width 54 height 31
type input "Next"
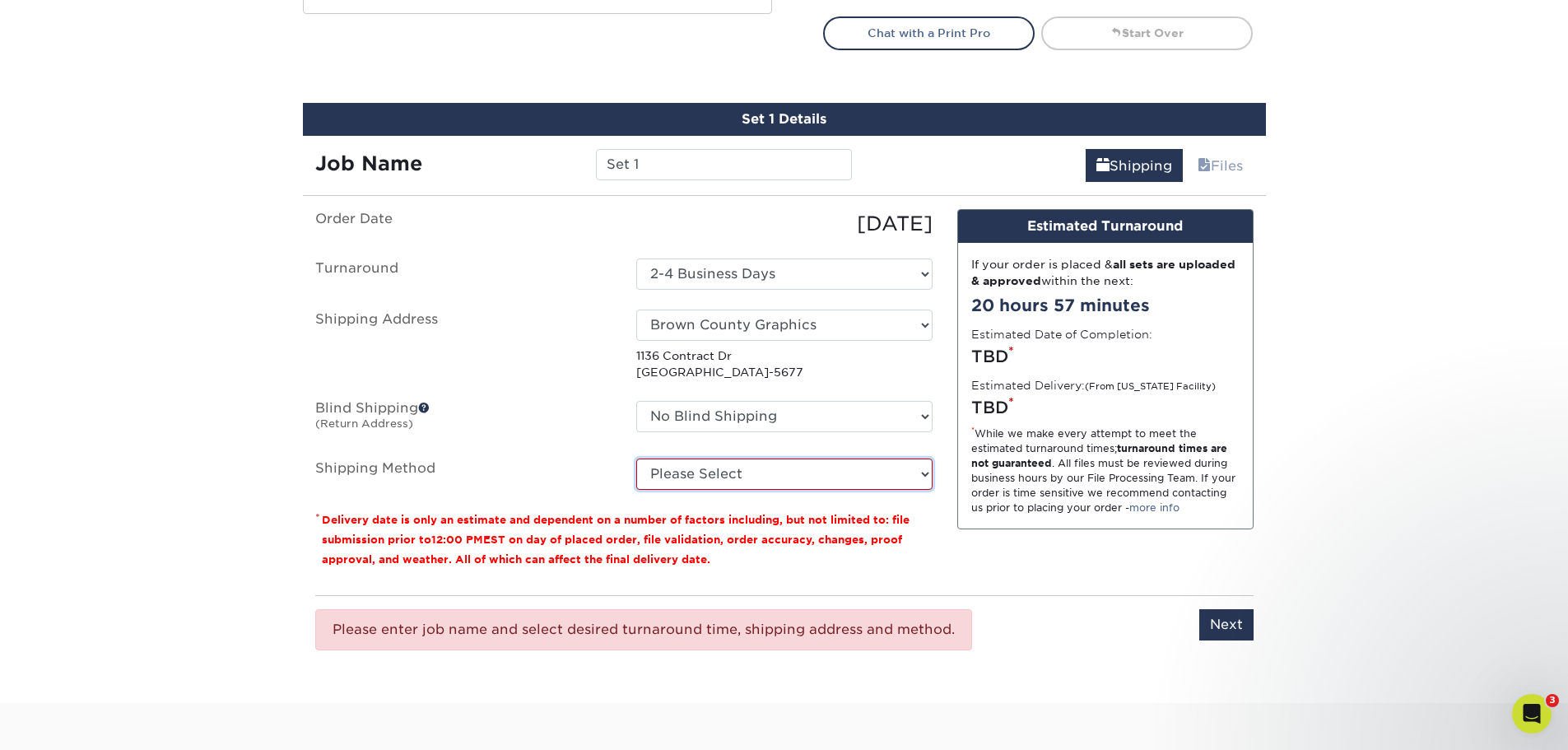
click at [737, 488] on select "Please Select Ground Shipping (+$8.96) 3 Day Shipping Service (+$15.33) 2 Day A…" at bounding box center [784, 474] width 296 height 31
select select "03"
click at [636, 459] on select "Please Select Ground Shipping (+$8.96) 3 Day Shipping Service (+$15.33) 2 Day A…" at bounding box center [784, 474] width 296 height 31
click at [1211, 614] on input "Next" at bounding box center [1226, 625] width 54 height 31
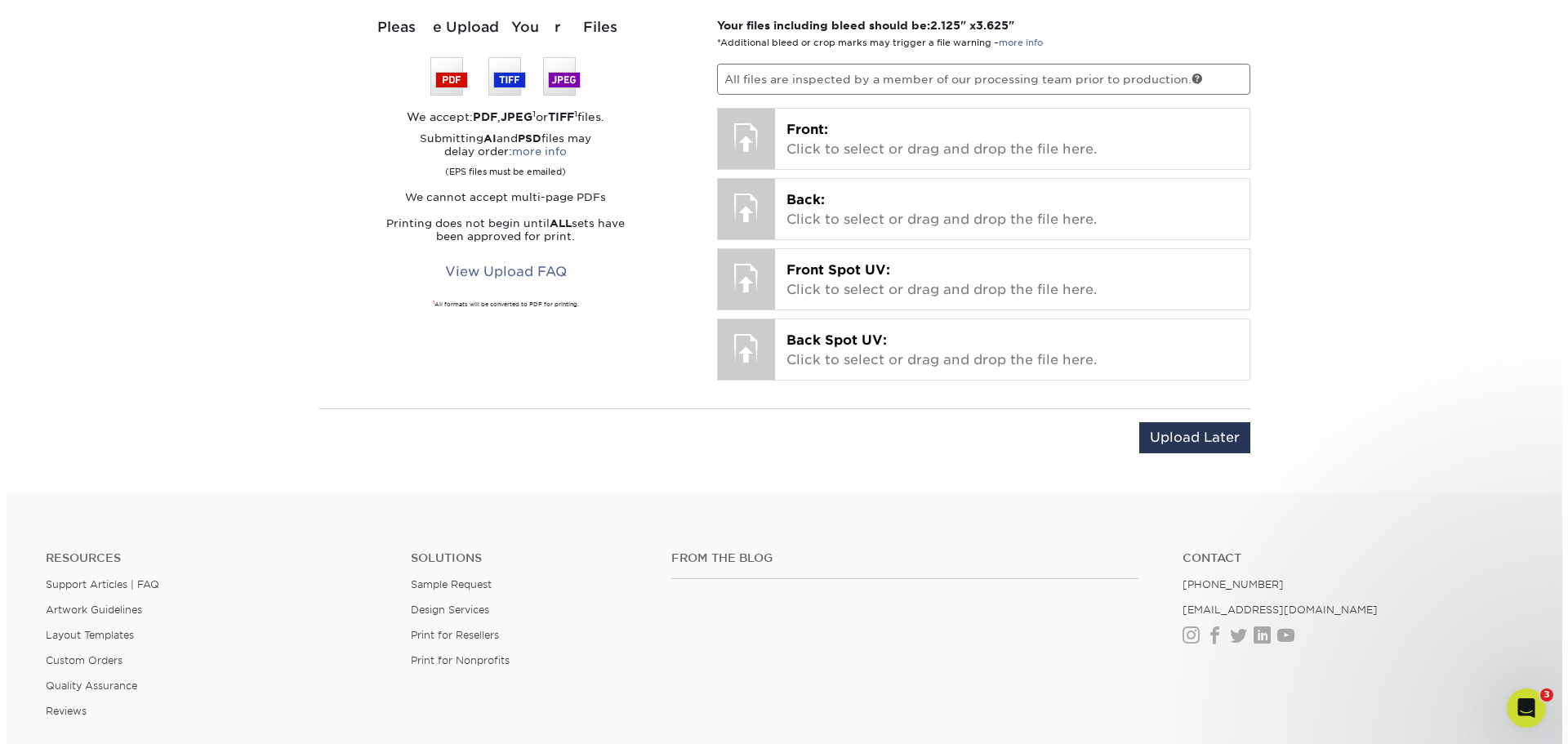
scroll to position [1225, 0]
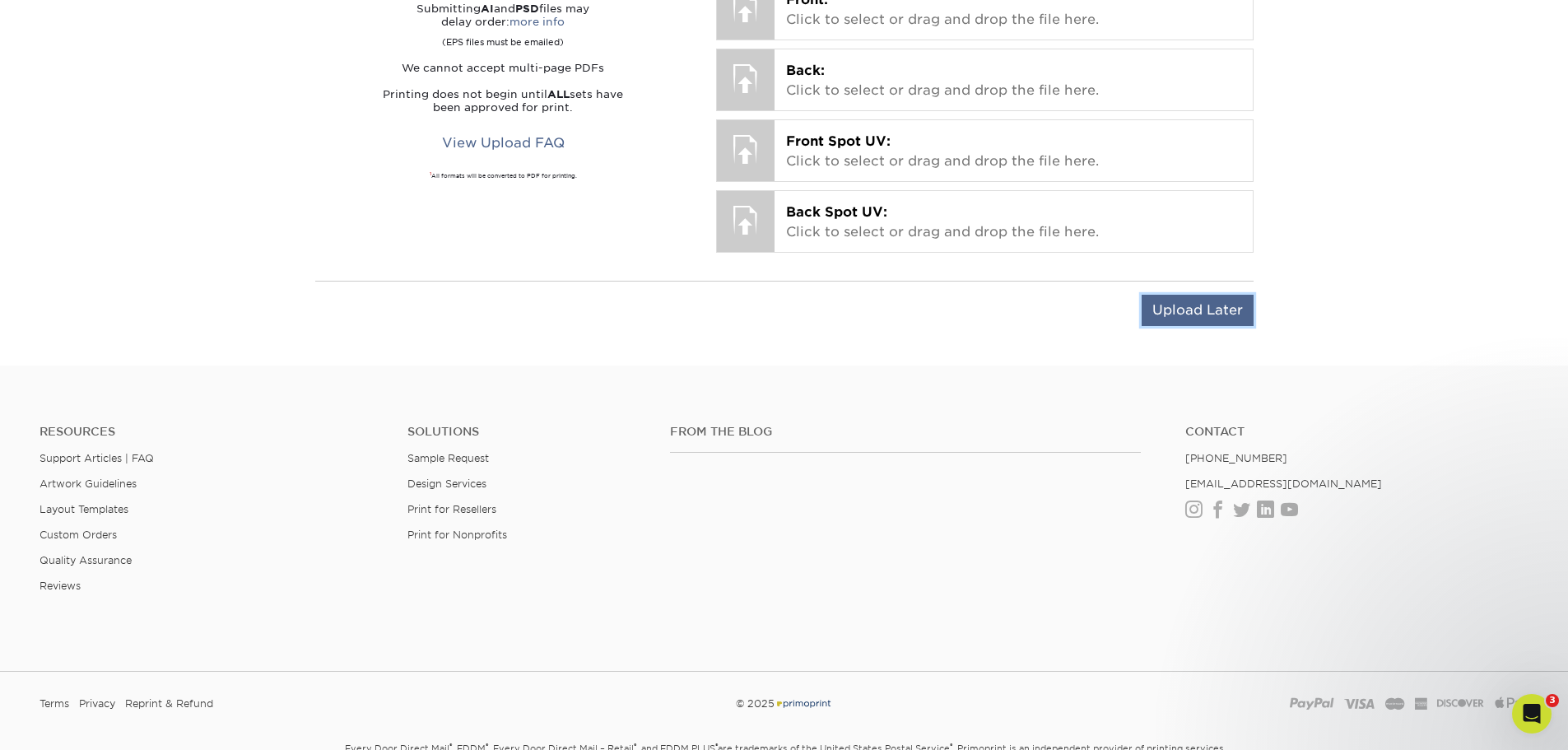
click at [1192, 310] on input "Upload Later" at bounding box center [1198, 310] width 112 height 31
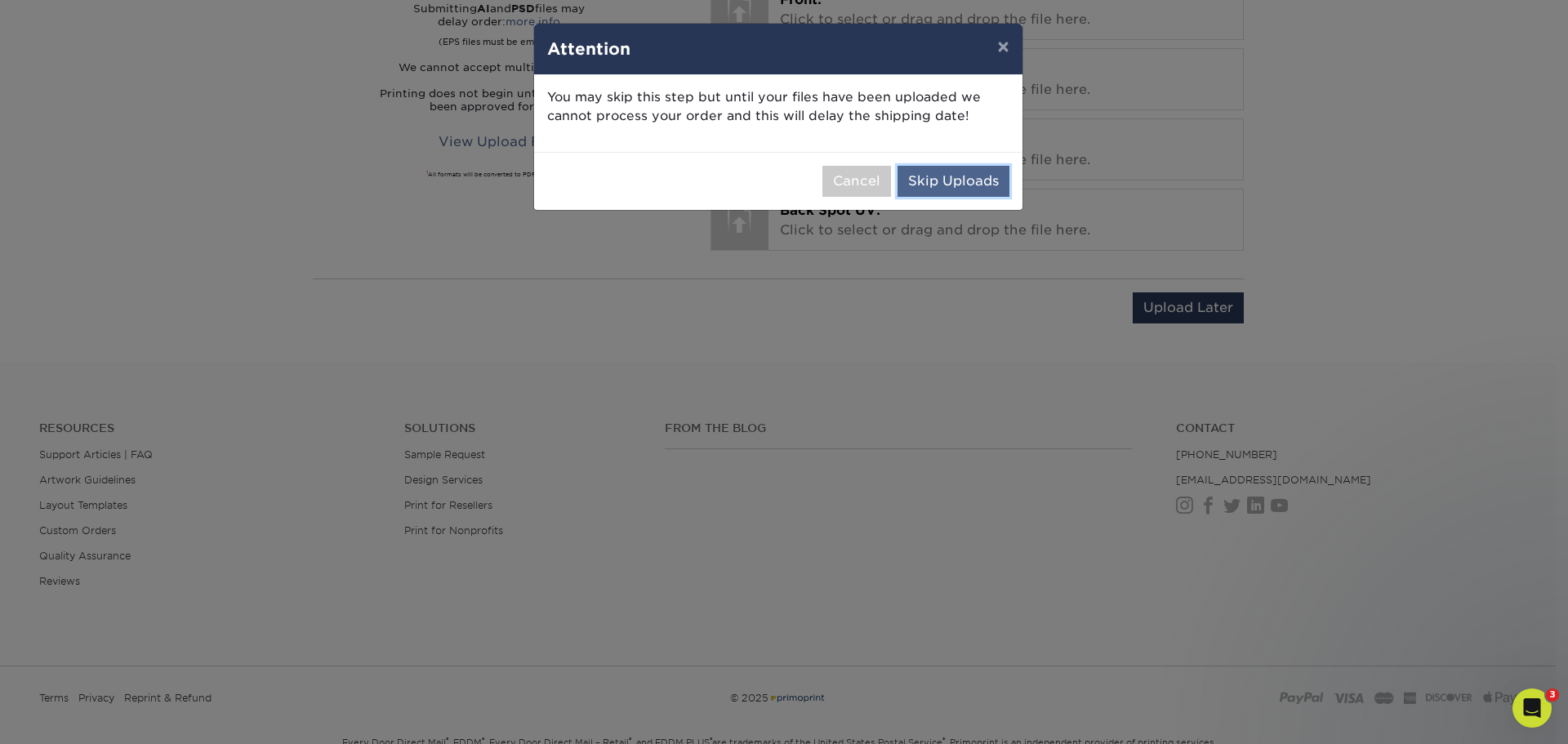
click at [979, 180] on button "Skip Uploads" at bounding box center [953, 182] width 112 height 31
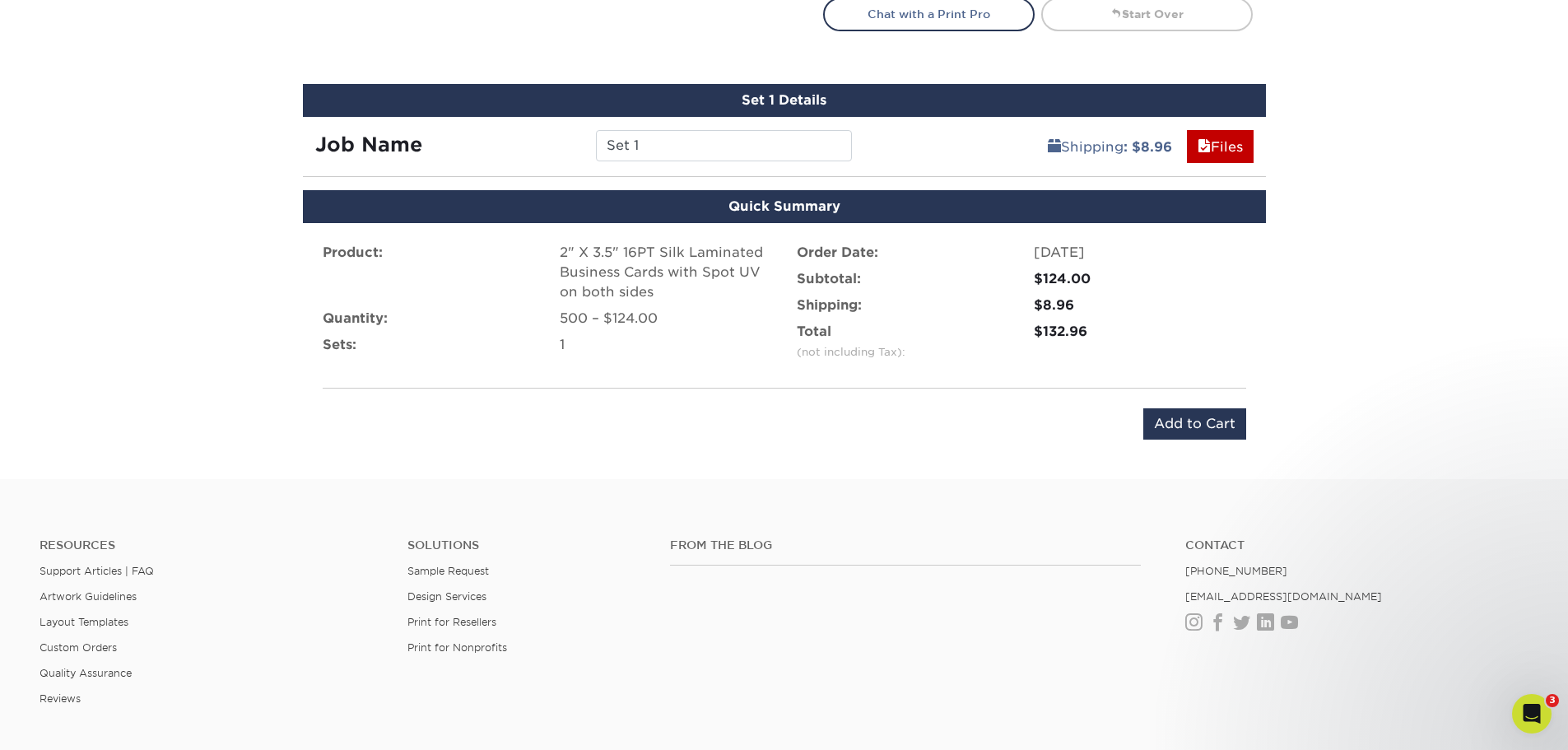
scroll to position [888, 0]
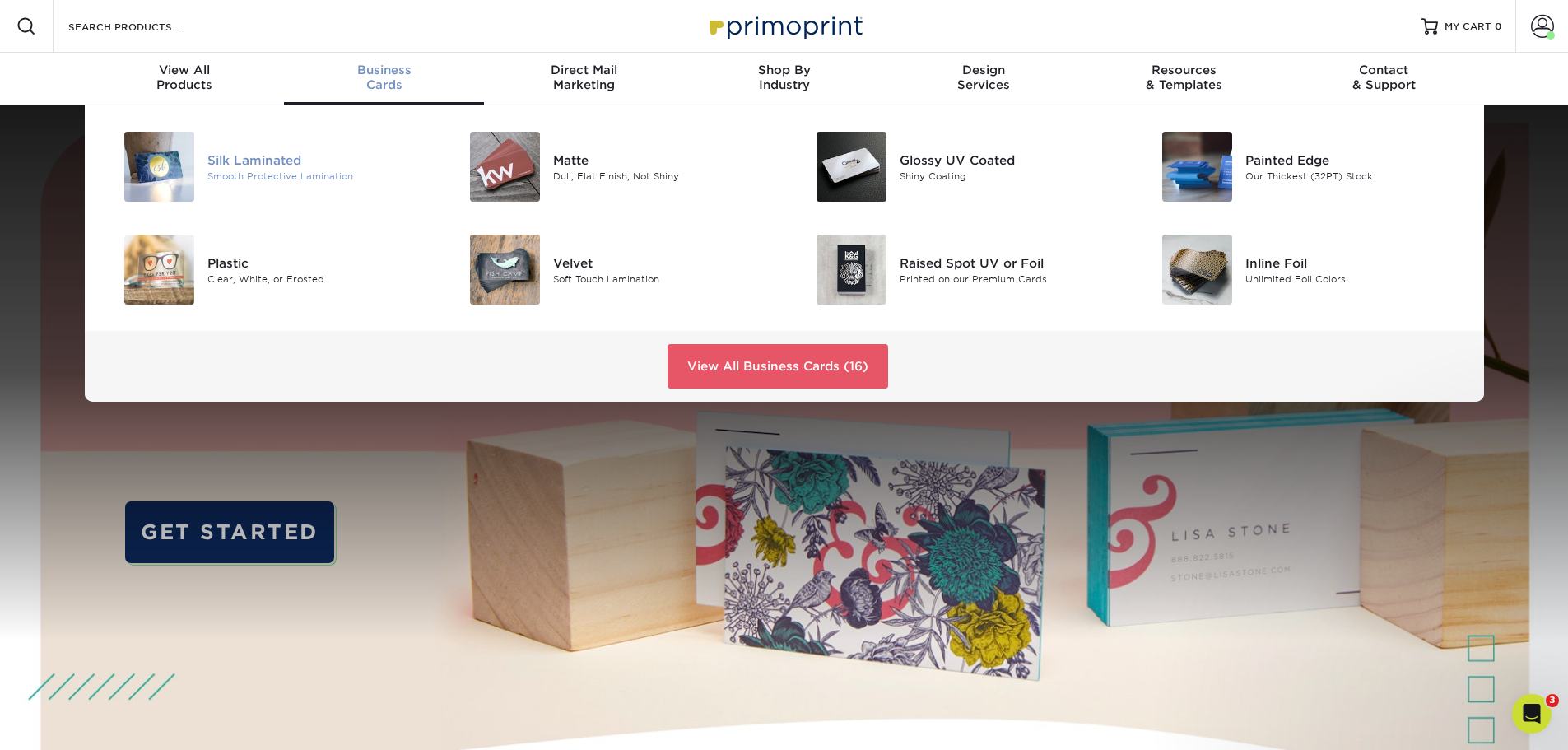
click at [154, 175] on img at bounding box center [160, 167] width 70 height 70
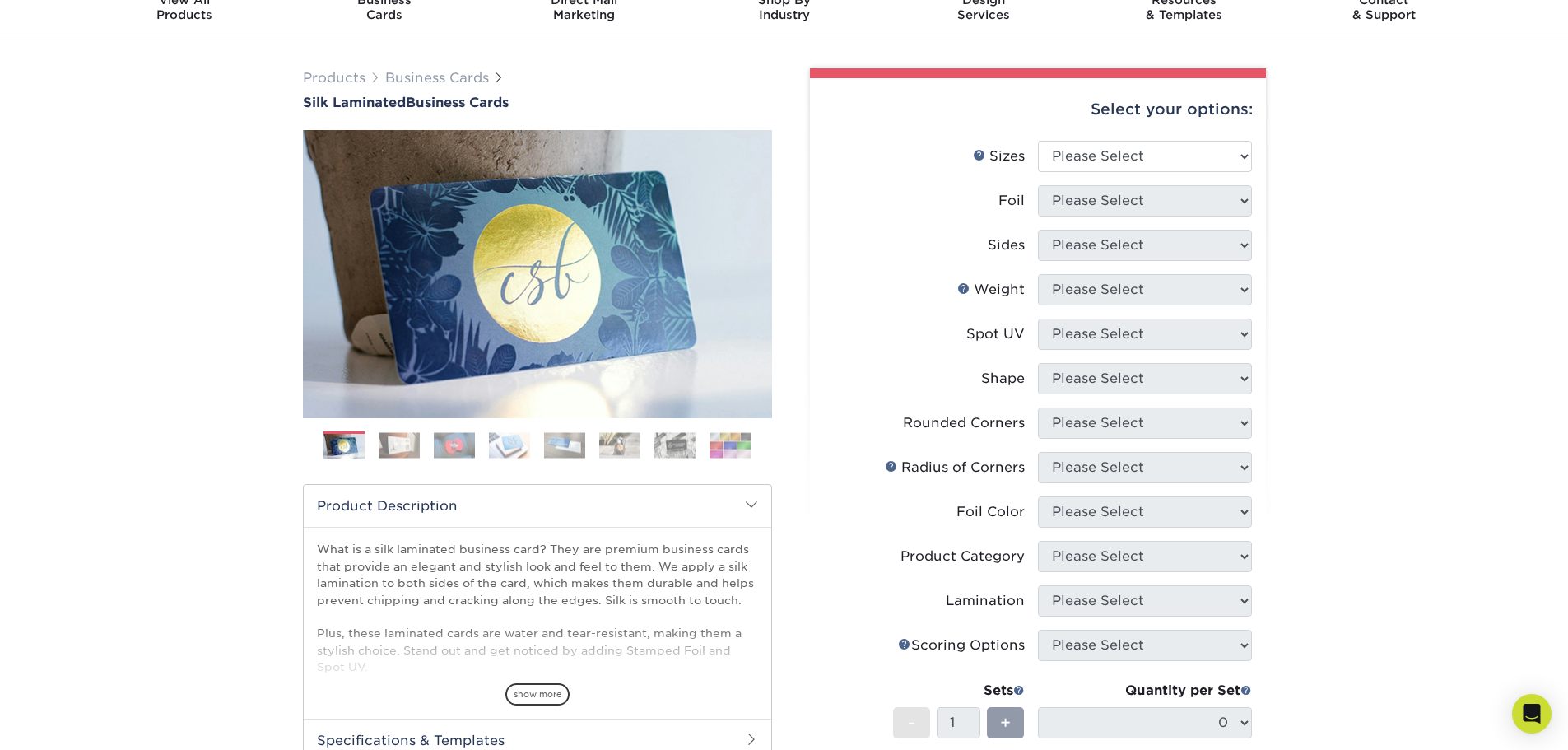
scroll to position [165, 0]
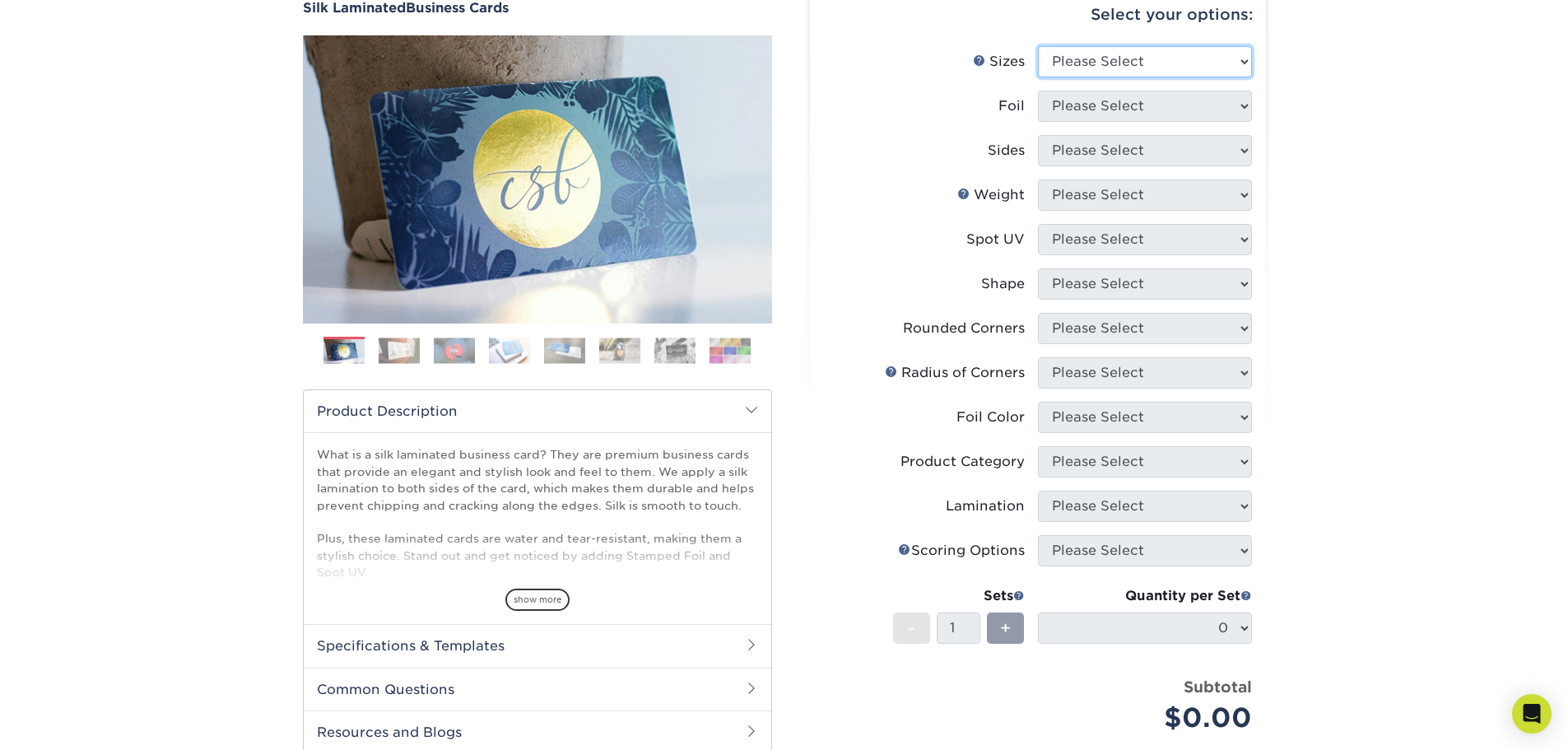
click at [1123, 65] on select "Please Select 1.5" x 3.5" - Mini 1.75" x 3.5" - Mini 2" x 2" - Square 2" x 3" -…" at bounding box center [1145, 62] width 214 height 31
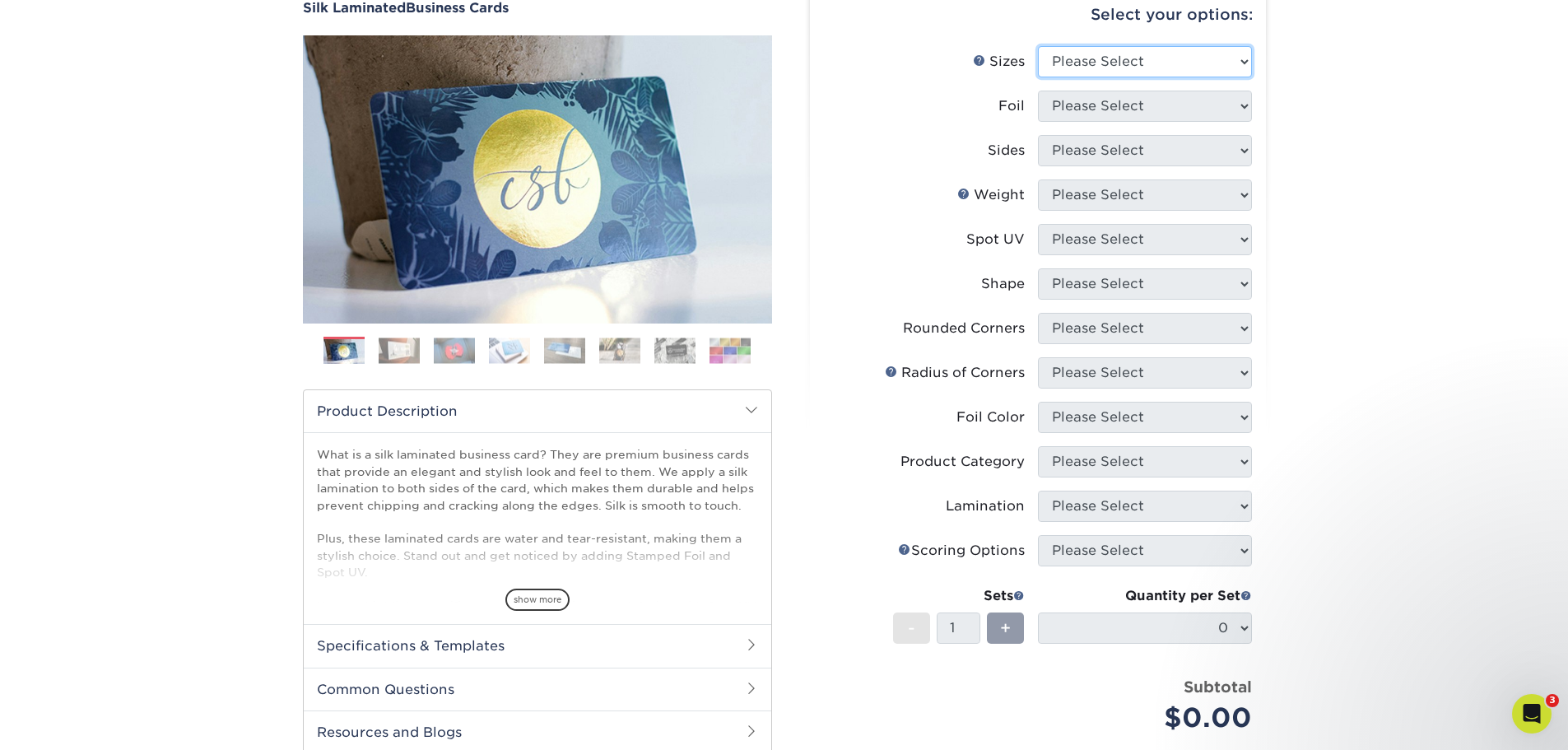
scroll to position [0, 0]
select select "2.00x3.50"
click at [1038, 46] on select "Please Select 1.5" x 3.5" - Mini 1.75" x 3.5" - Mini 2" x 2" - Square 2" x 3" -…" at bounding box center [1145, 62] width 214 height 31
click at [1105, 116] on select "Please Select Yes No" at bounding box center [1145, 106] width 214 height 31
select select "0"
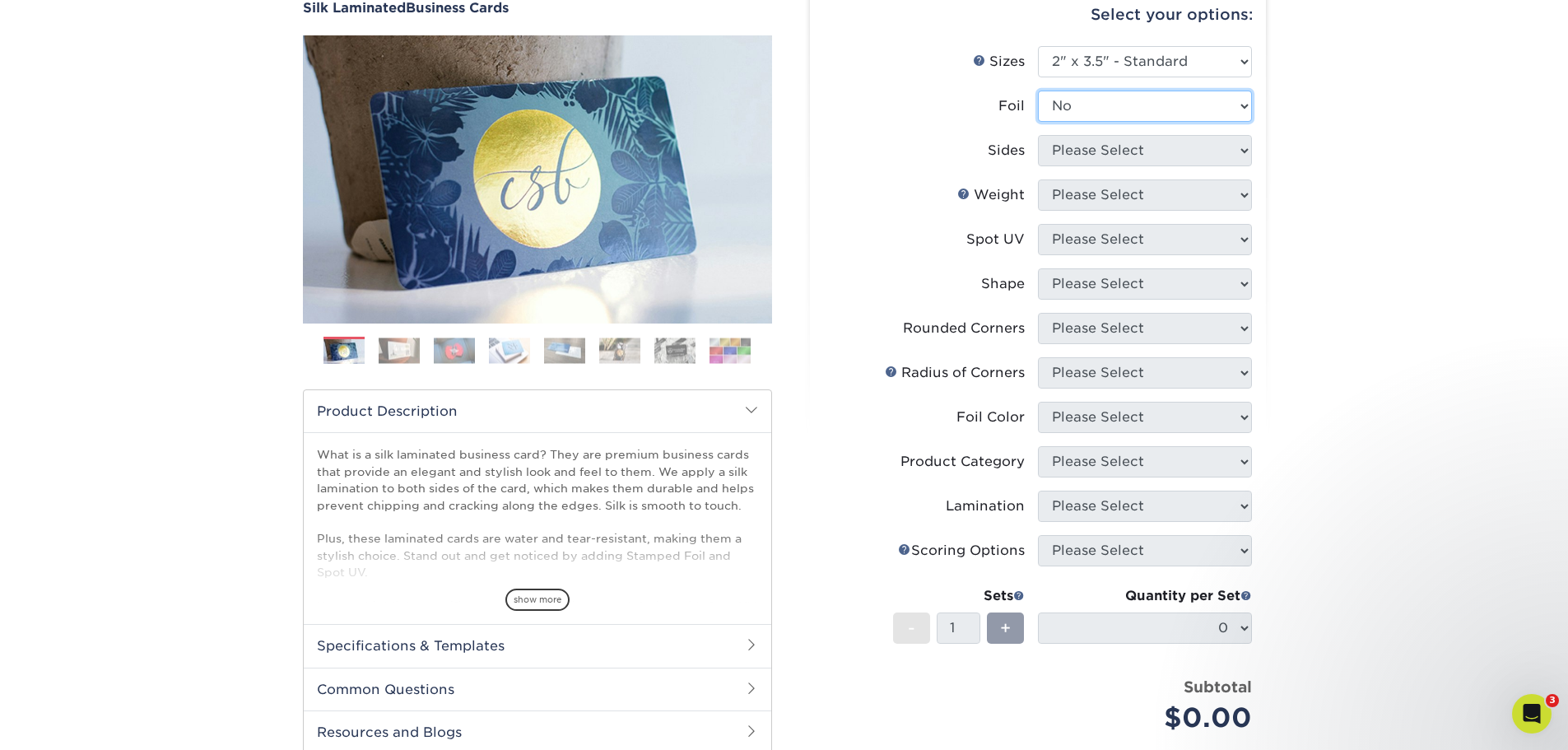
click at [1038, 91] on select "Please Select Yes No" at bounding box center [1145, 106] width 214 height 31
click at [1106, 155] on select "Please Select Print Both Sides Print Front Only" at bounding box center [1145, 151] width 214 height 31
select select "13abbda7-1d64-4f25-8bb2-c179b224825d"
click at [1038, 135] on select "Please Select Print Both Sides Print Front Only" at bounding box center [1145, 151] width 214 height 31
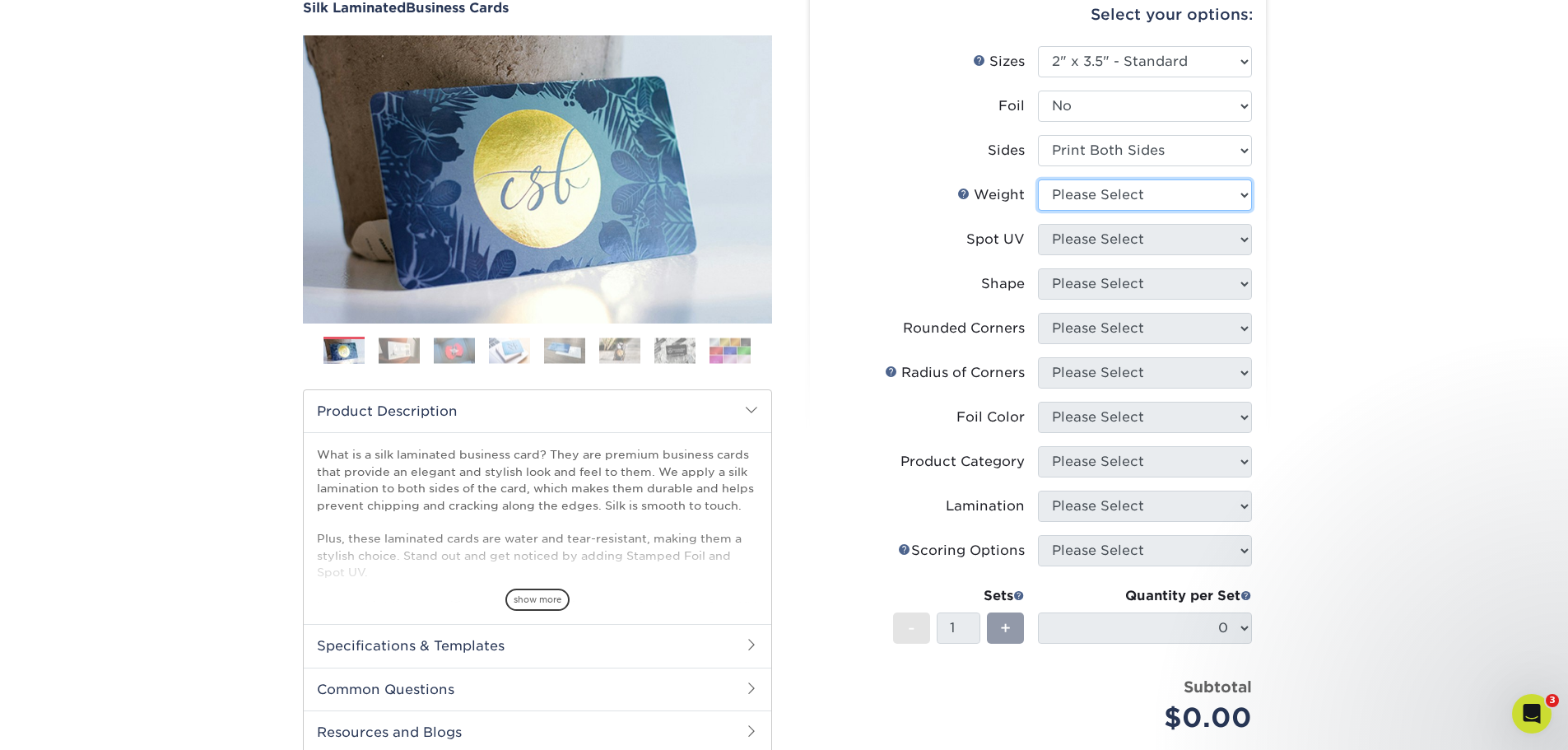
click at [1103, 197] on select "Please Select 16PT" at bounding box center [1145, 195] width 214 height 31
select select "16PT"
click at [1038, 180] on select "Please Select 16PT" at bounding box center [1145, 195] width 214 height 31
click at [1102, 246] on select "Please Select No Spot UV Front and Back (Both Sides) Front Only Back Only" at bounding box center [1145, 240] width 214 height 31
select select "0"
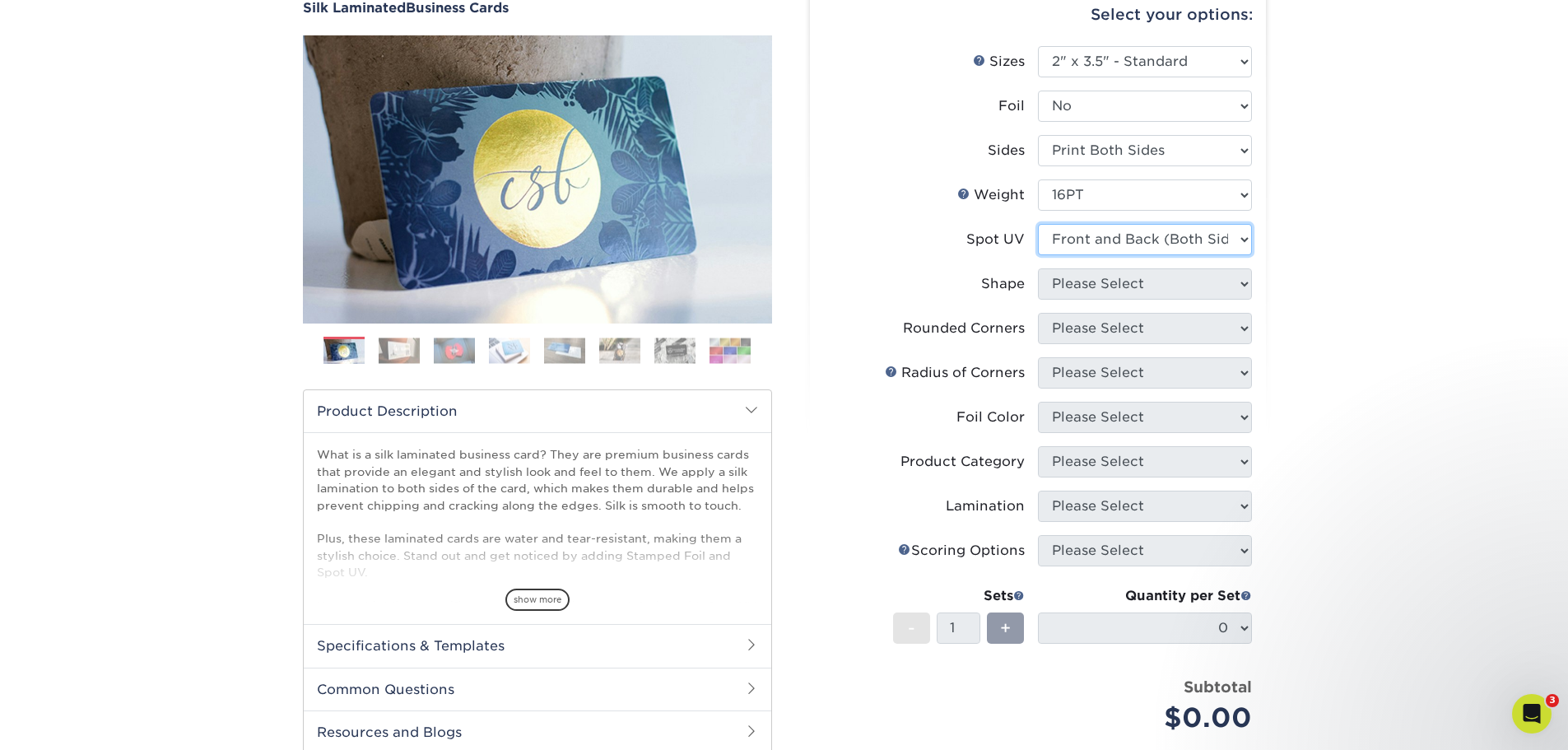
click at [1038, 224] on select "Please Select No Spot UV Front and Back (Both Sides) Front Only Back Only" at bounding box center [1145, 240] width 214 height 31
click at [1105, 283] on select "Please Select Standard" at bounding box center [1145, 284] width 214 height 31
select select "standard"
click at [1038, 269] on select "Please Select Standard" at bounding box center [1145, 284] width 214 height 31
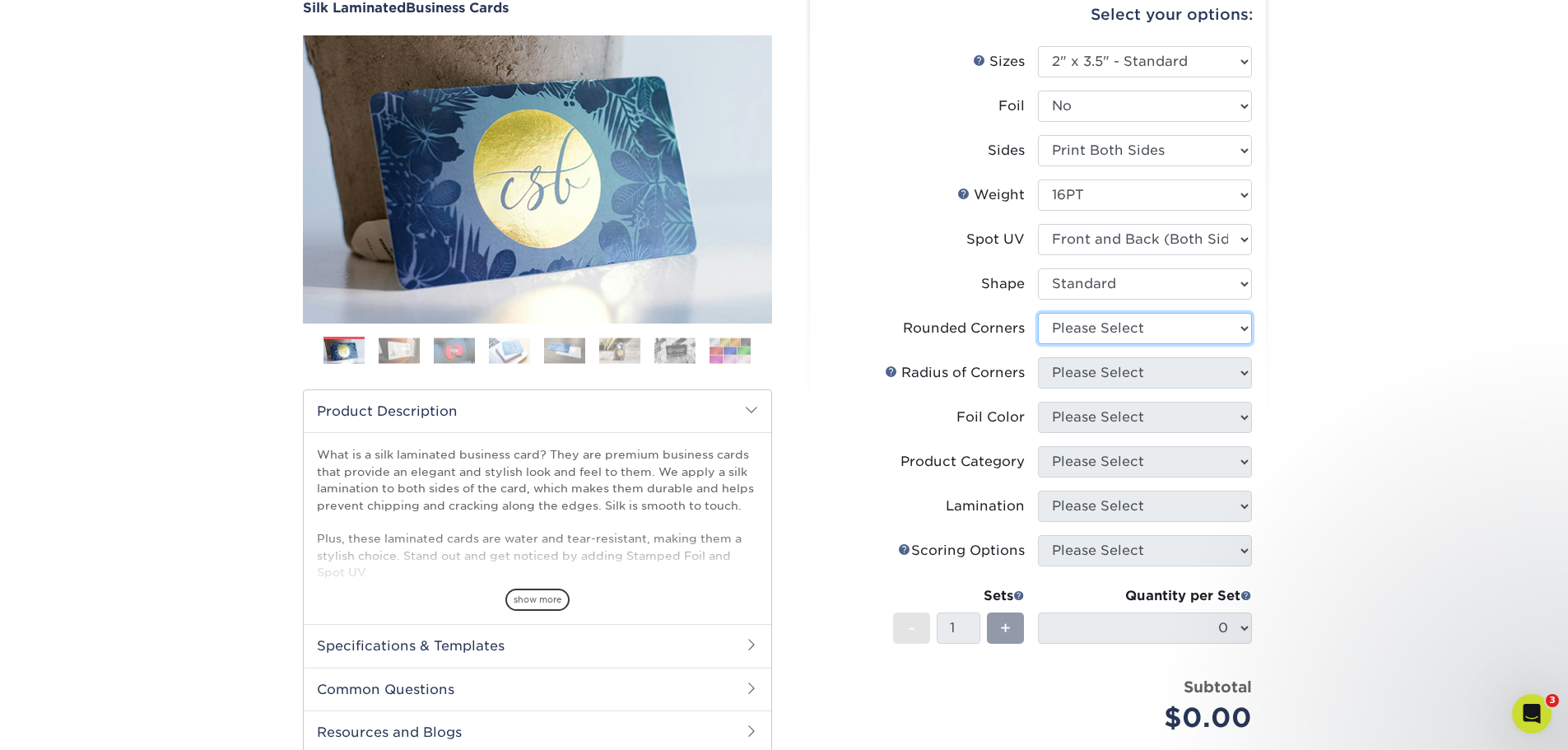
click at [1093, 330] on select "Please Select Yes - Round 2 Corners Yes - Round 4 Corners No" at bounding box center [1145, 329] width 214 height 31
select select "0"
click at [1038, 313] on select "Please Select Yes - Round 2 Corners Yes - Round 4 Corners No" at bounding box center [1145, 329] width 214 height 31
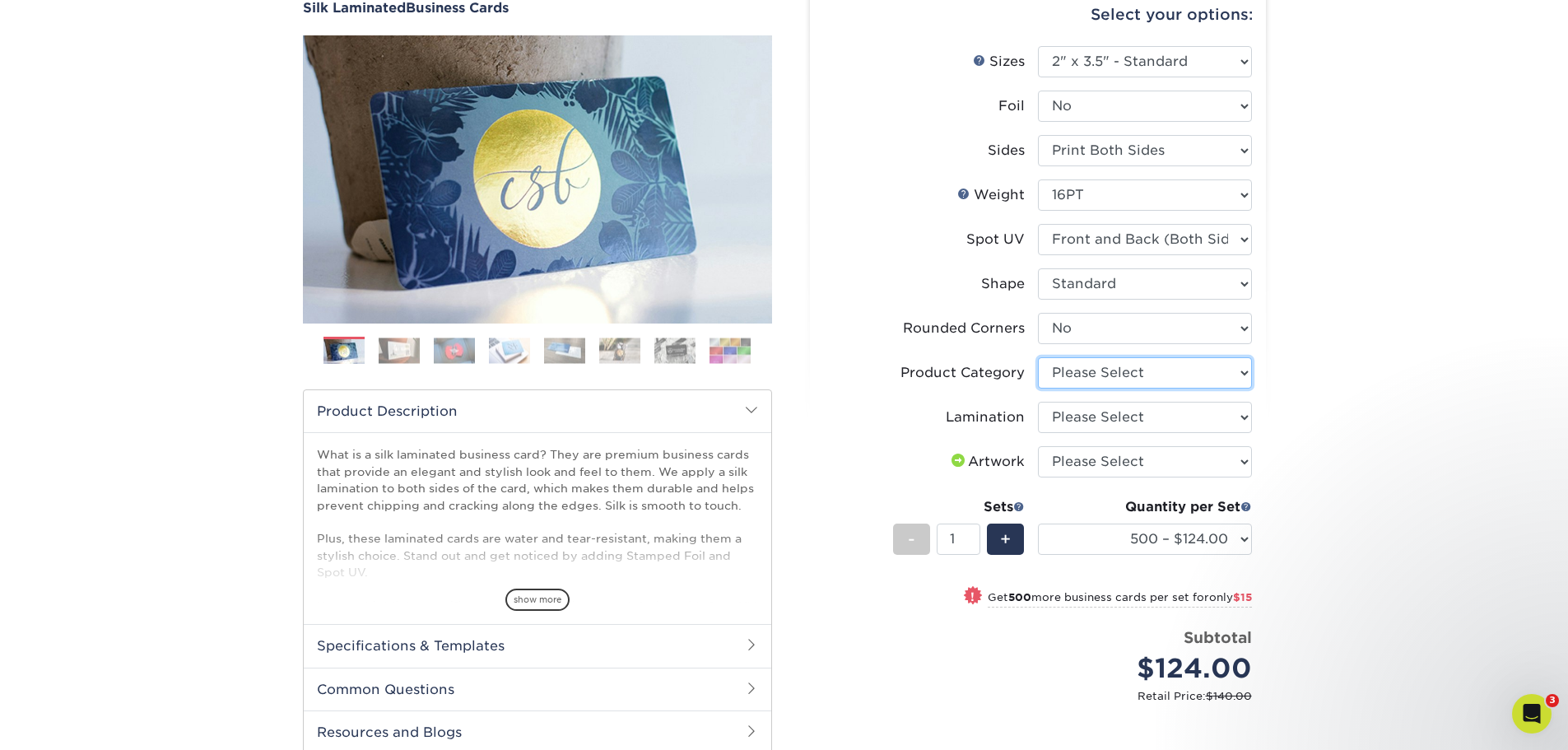
click at [1127, 376] on select "Please Select Business Cards" at bounding box center [1145, 373] width 214 height 31
select select "3b5148f1-0588-4f88-a218-97bcfdce65c1"
click at [1038, 358] on select "Please Select Business Cards" at bounding box center [1145, 373] width 214 height 31
click at [1102, 419] on select "Please Select Silk" at bounding box center [1145, 418] width 214 height 31
select select "ccacb42f-45f7-42d3-bbd3-7c8421cf37f0"
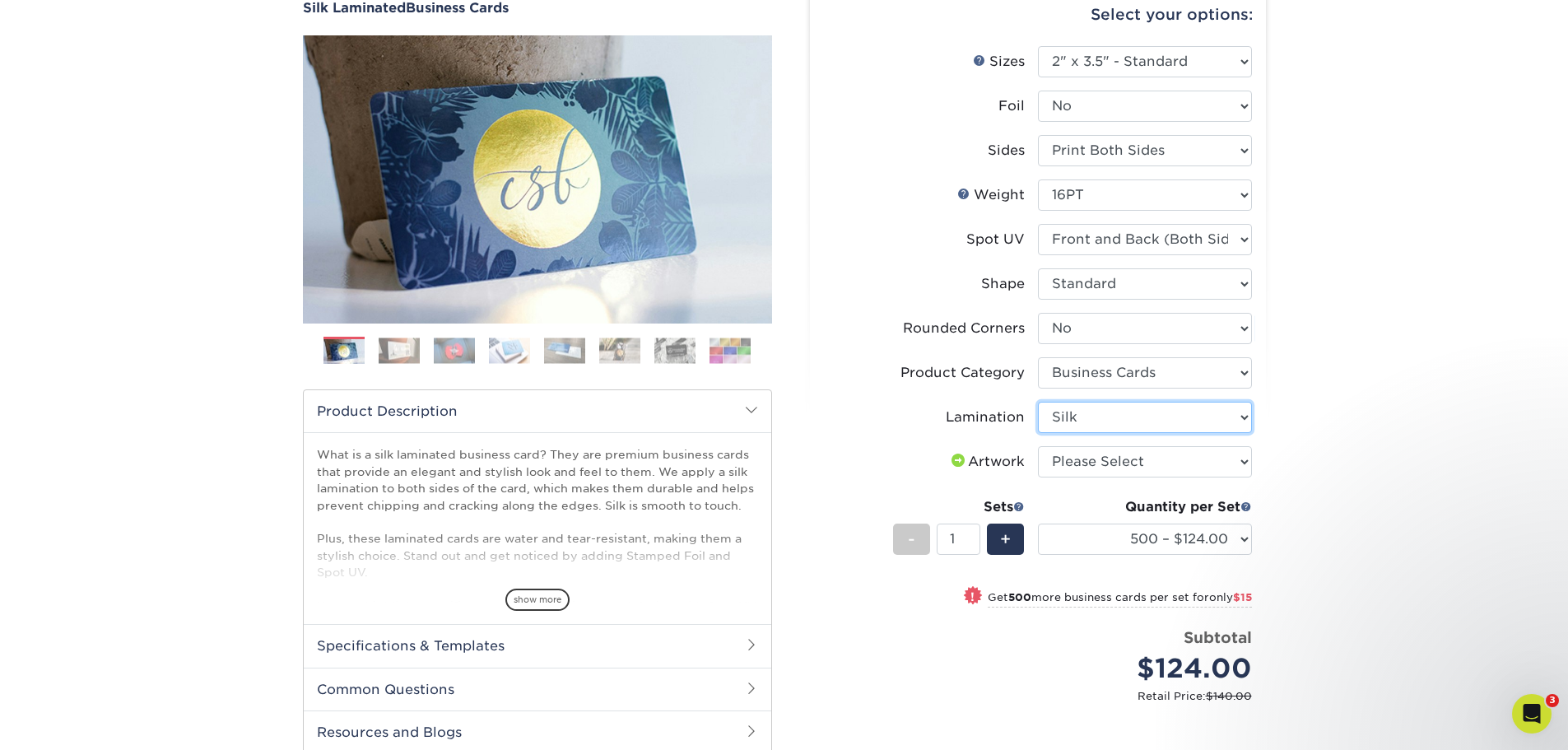
click at [1038, 402] on select "Please Select Silk" at bounding box center [1145, 418] width 214 height 31
click at [1091, 469] on select "Please Select I will upload files I need a design - $100" at bounding box center [1145, 462] width 214 height 31
select select "upload"
click at [1038, 447] on select "Please Select I will upload files I need a design - $100" at bounding box center [1145, 462] width 214 height 31
click at [1225, 537] on select "500 – $124.00 1000 – $139.00 2500 – $341.00 5000 – $571.00 10000 – $1028.00" at bounding box center [1145, 540] width 214 height 31
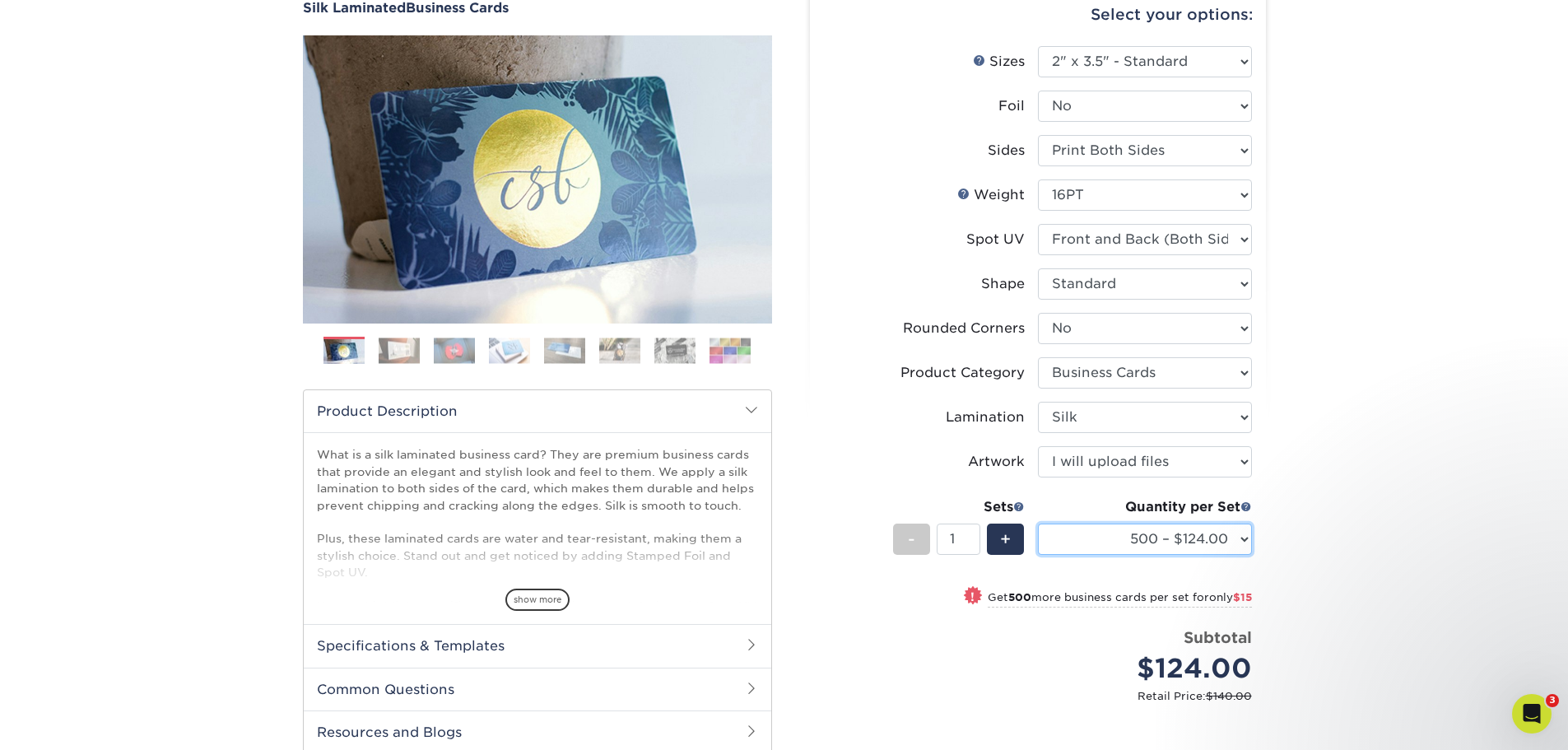
select select "1000 – $139.00"
click at [1038, 524] on select "500 – $124.00 1000 – $139.00 2500 – $341.00 5000 – $571.00 10000 – $1028.00" at bounding box center [1145, 540] width 214 height 31
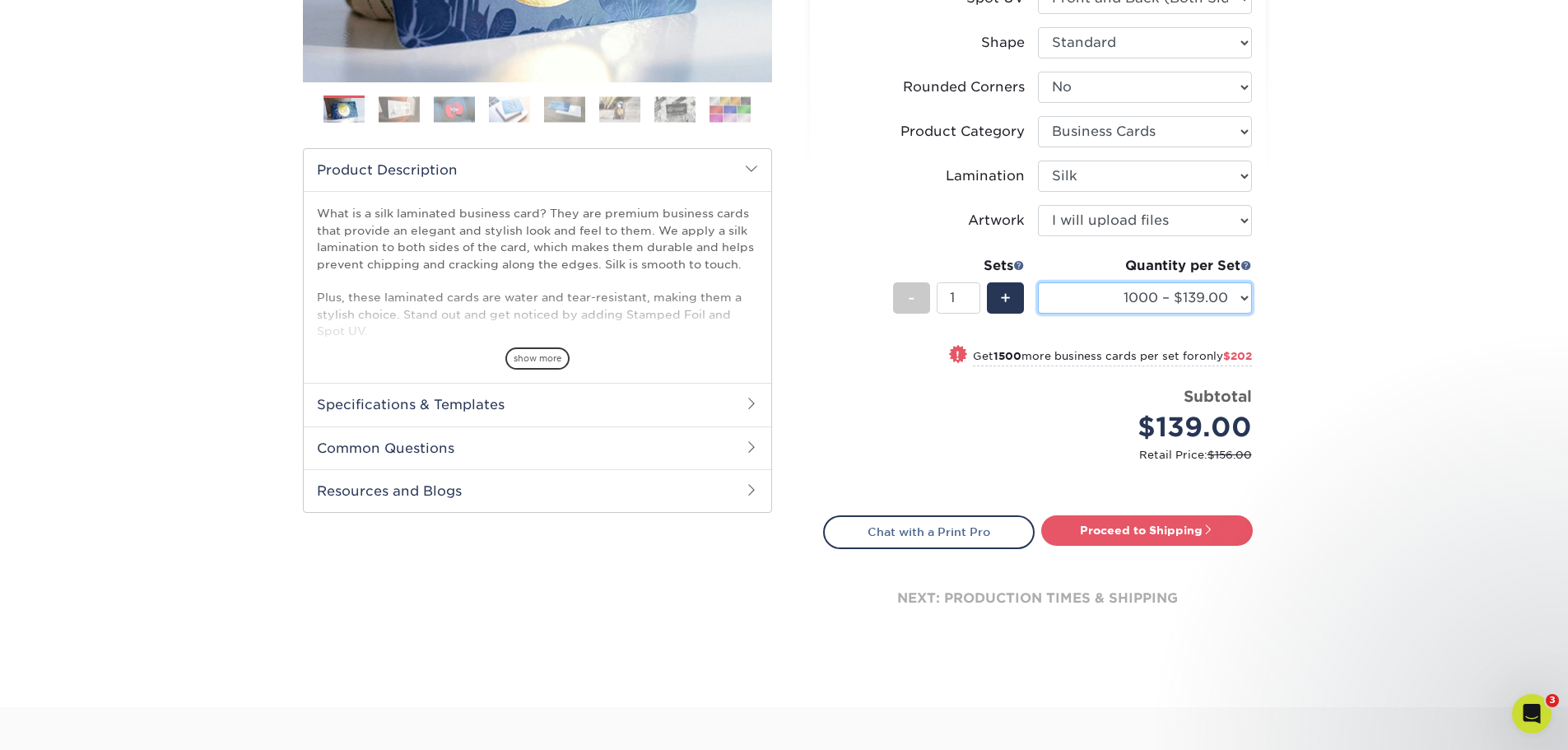
scroll to position [412, 0]
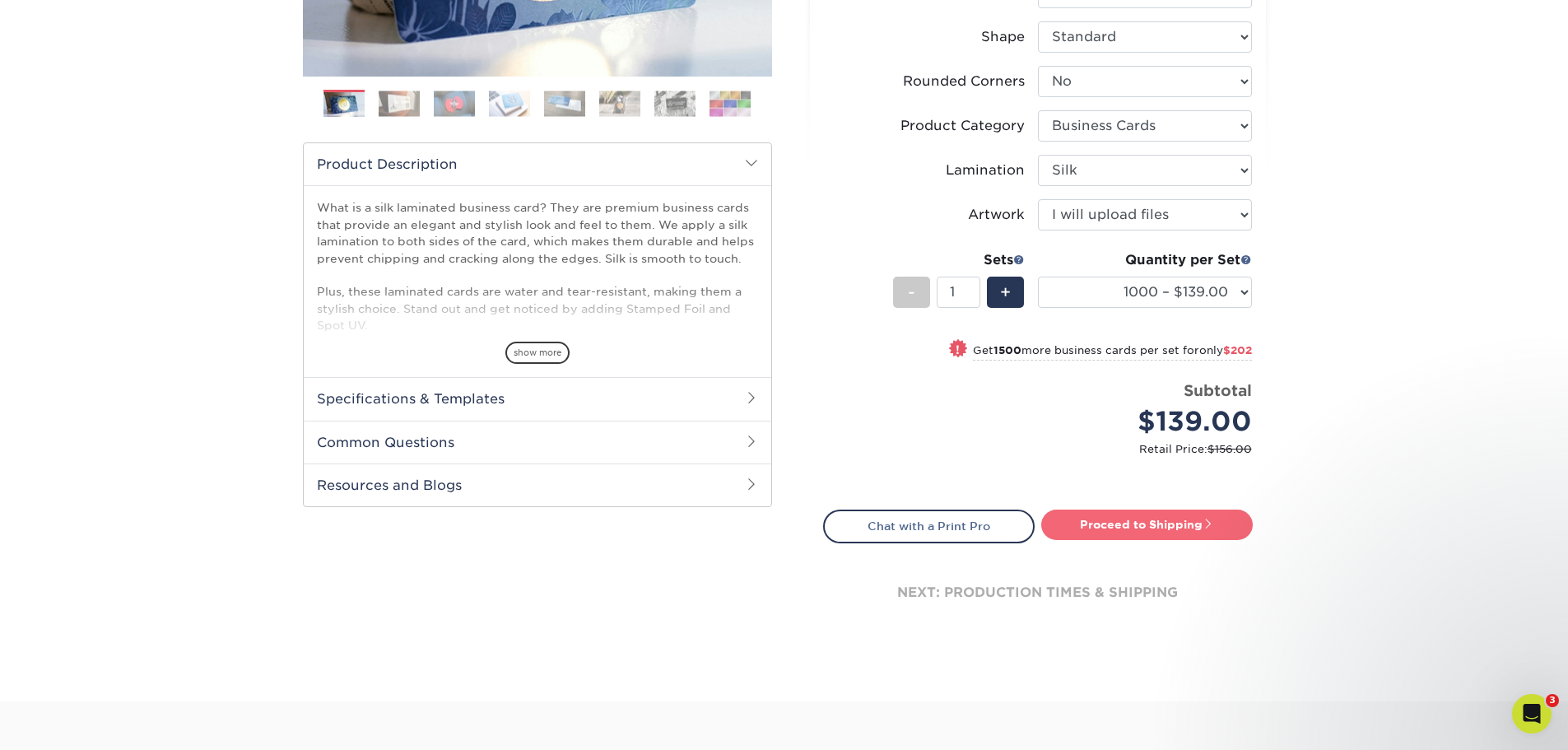
click at [1208, 525] on span at bounding box center [1208, 523] width 11 height 11
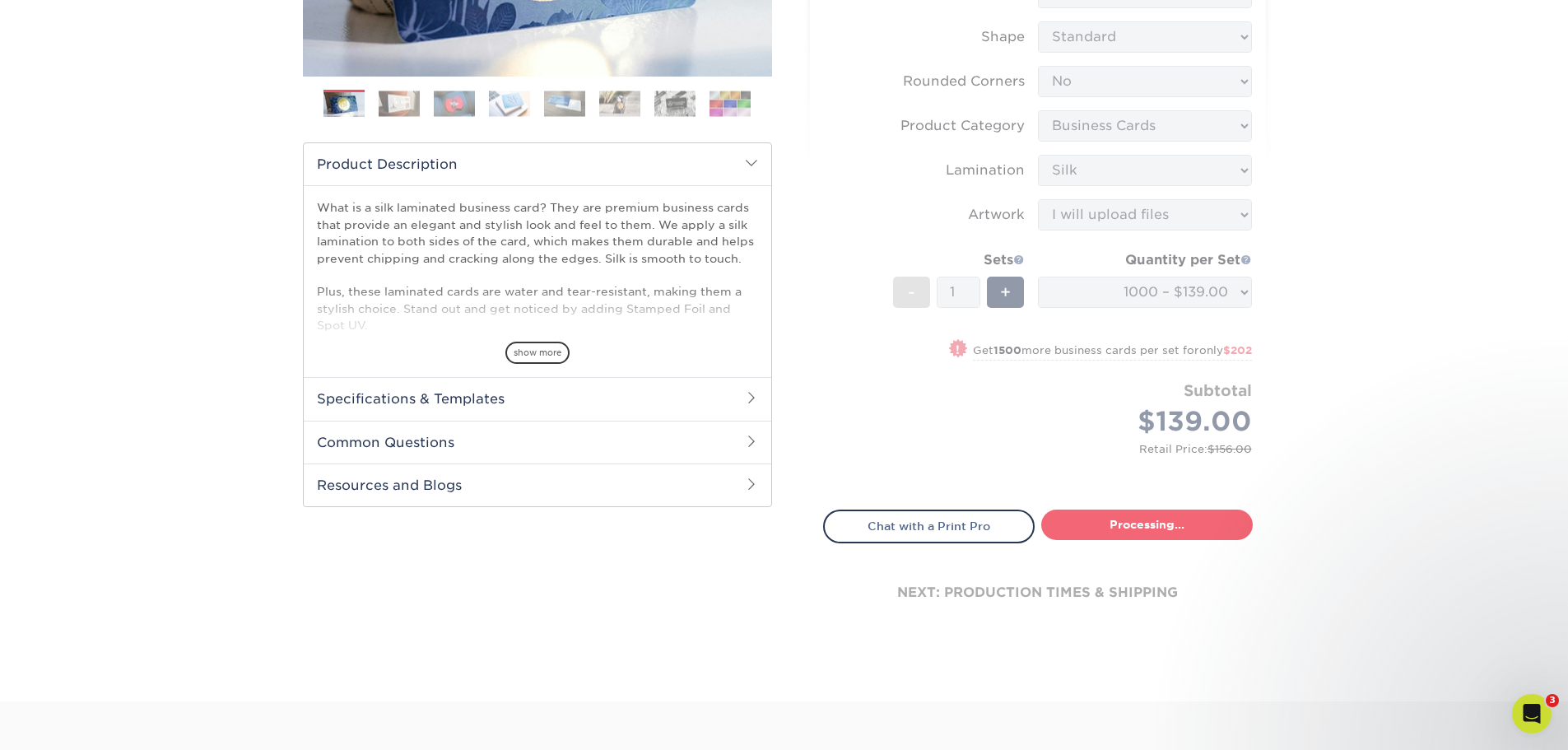
select select "cb454609-49fa-4780-9579-c9522ab991d3"
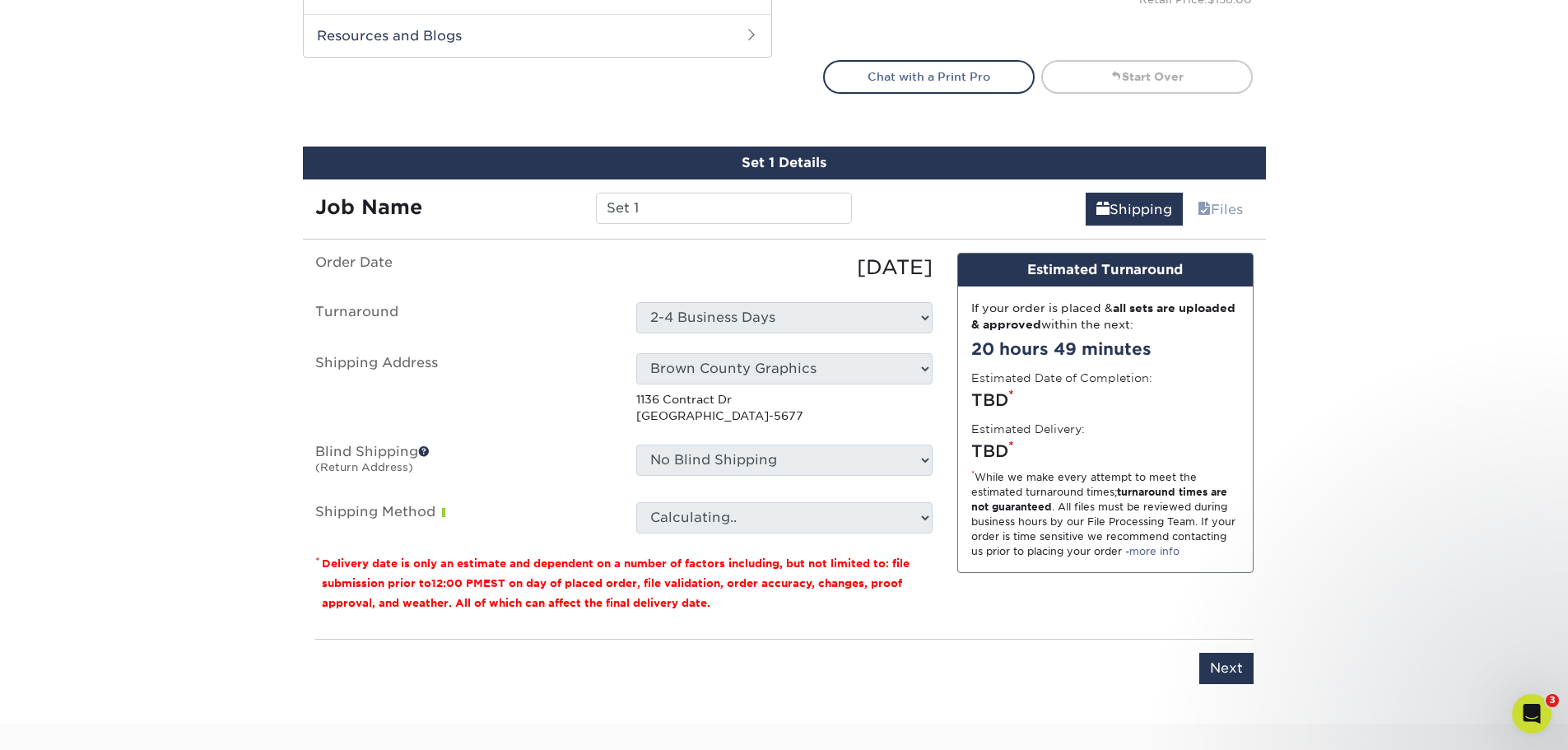
scroll to position [967, 0]
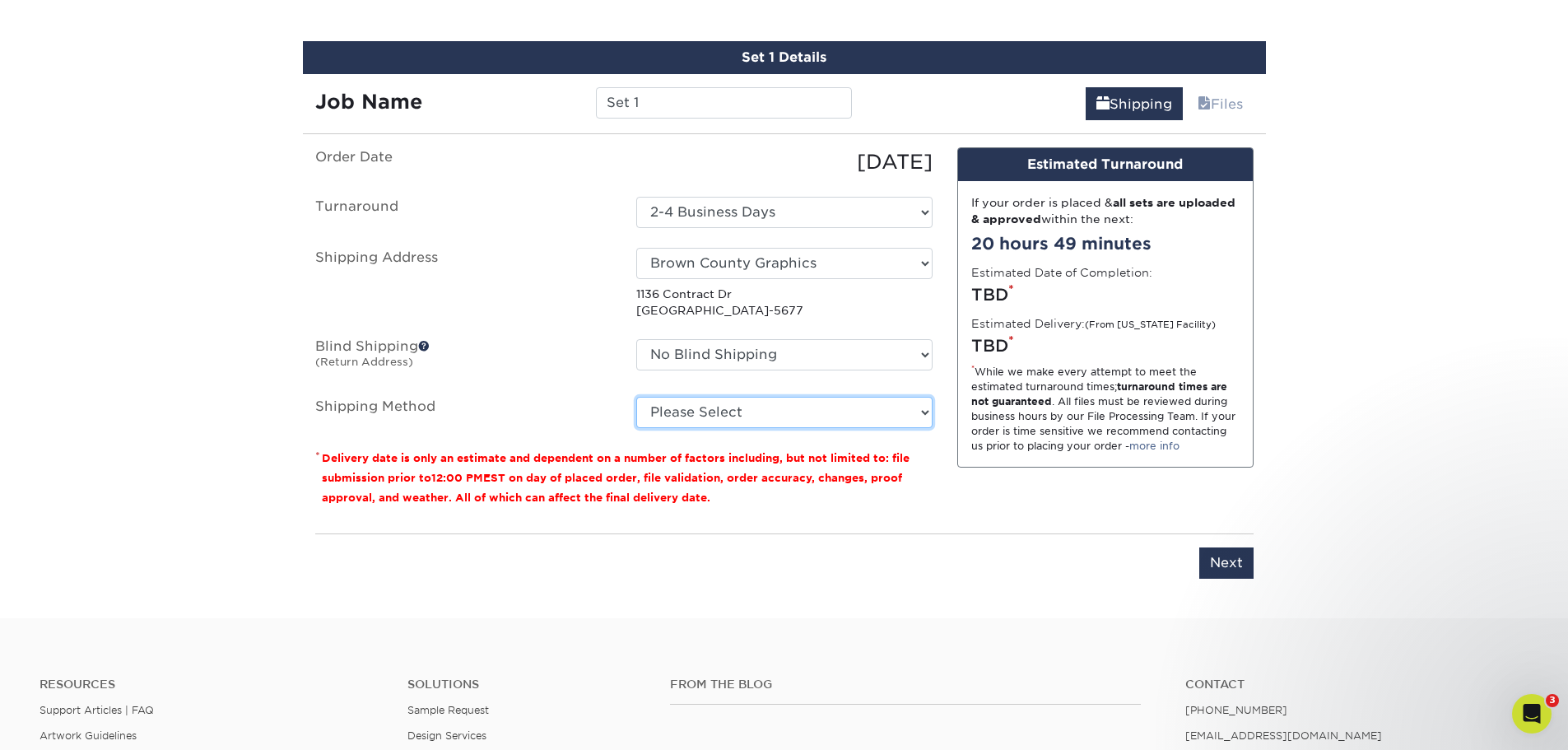
click at [809, 420] on select "Please Select Ground Shipping (+$8.96) 3 Day Shipping Service (+$15.34) 2 Day A…" at bounding box center [784, 412] width 296 height 31
select select "03"
click at [636, 397] on select "Please Select Ground Shipping (+$8.96) 3 Day Shipping Service (+$15.34) 2 Day A…" at bounding box center [784, 412] width 296 height 31
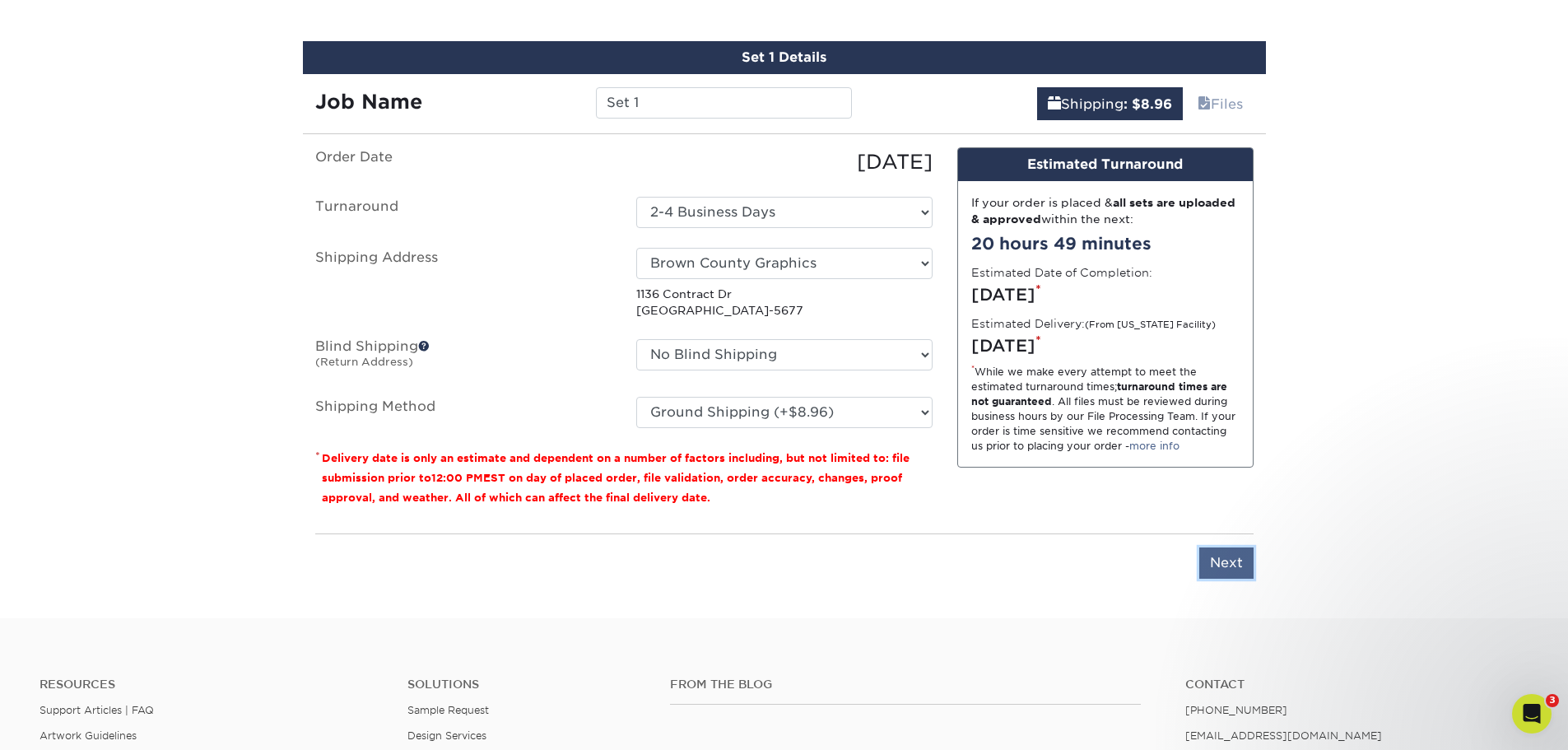
click at [1248, 566] on input "Next" at bounding box center [1226, 563] width 54 height 31
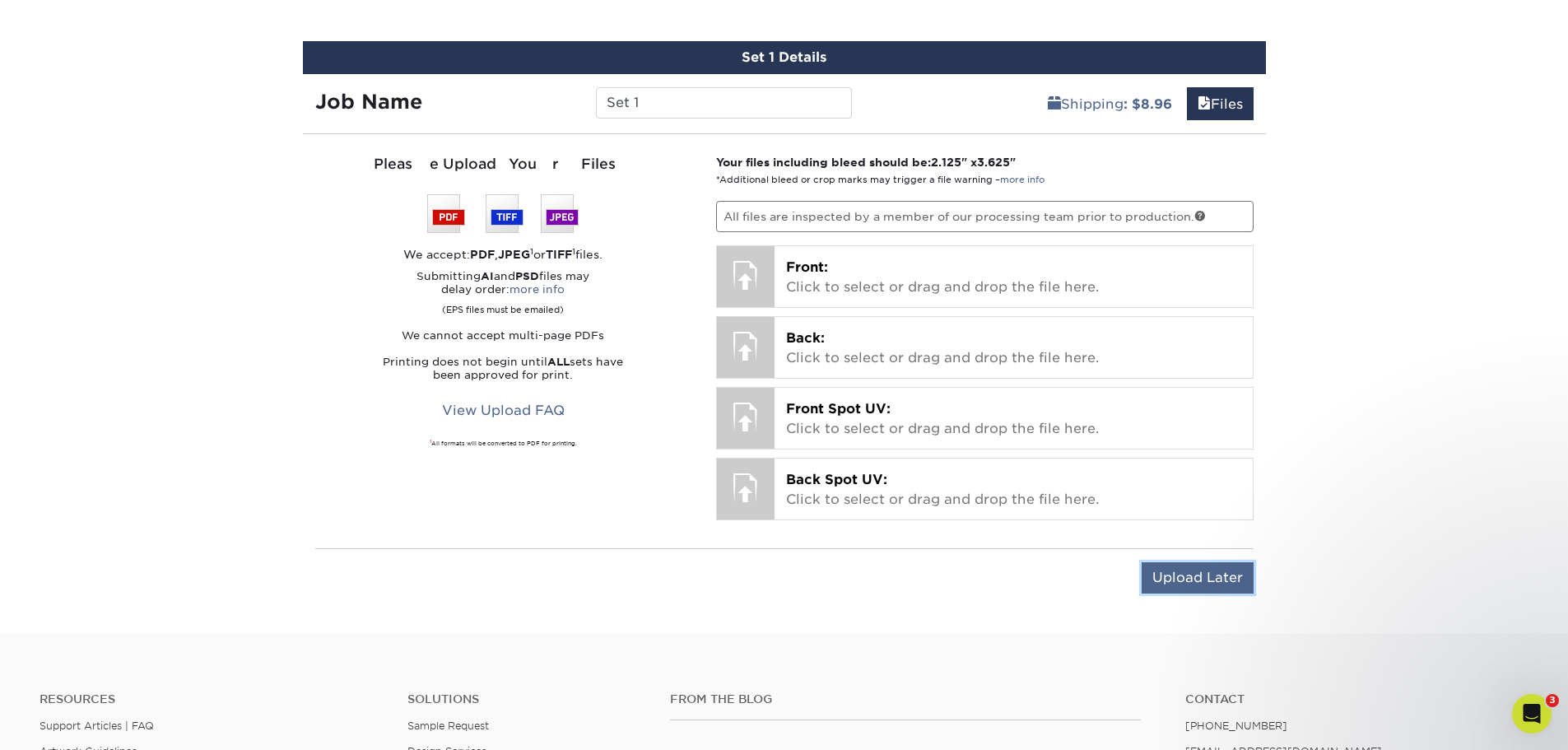
click at [1205, 574] on input "Upload Later" at bounding box center [1198, 578] width 112 height 31
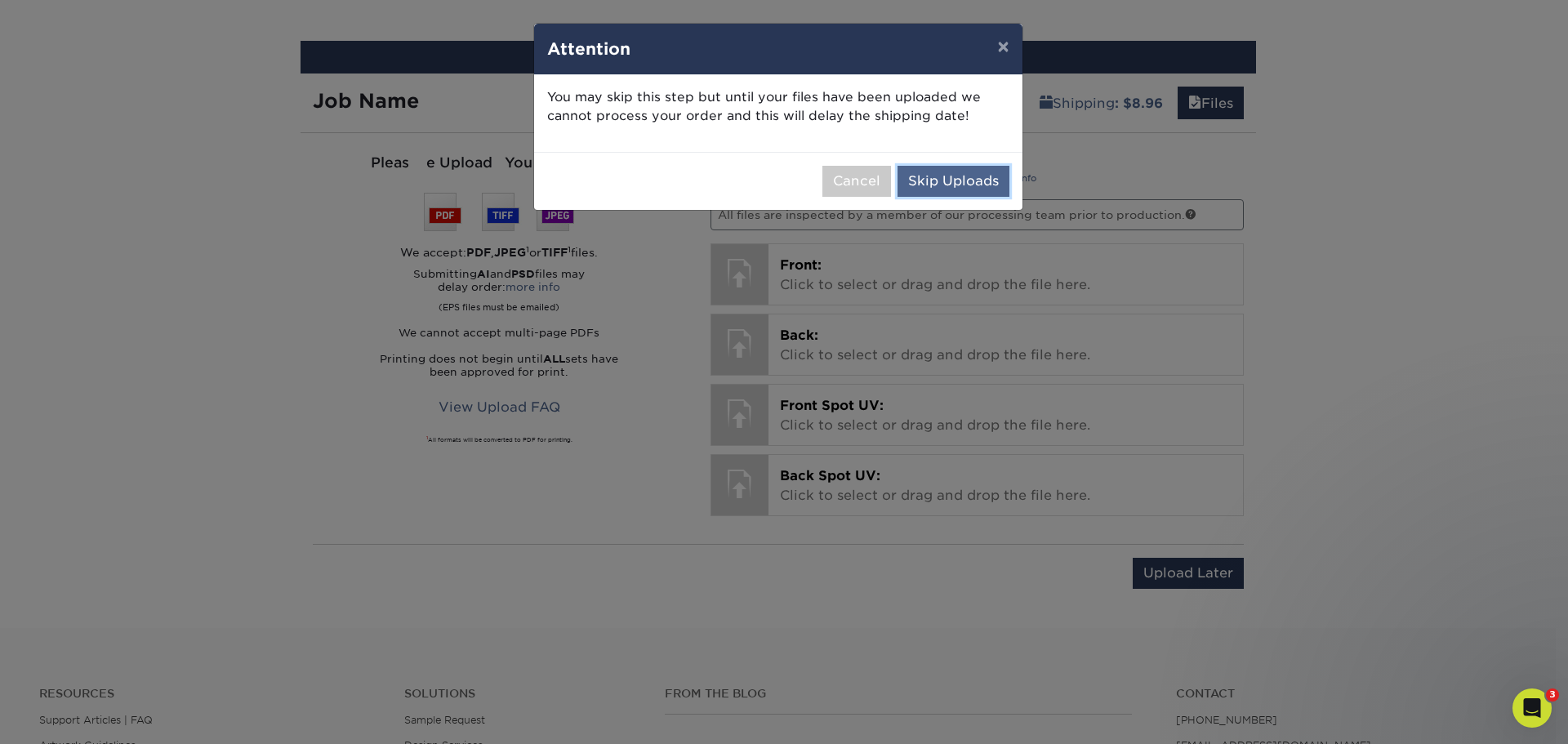
click at [914, 189] on button "Skip Uploads" at bounding box center [953, 182] width 112 height 31
